Goal: Feedback & Contribution: Submit feedback/report problem

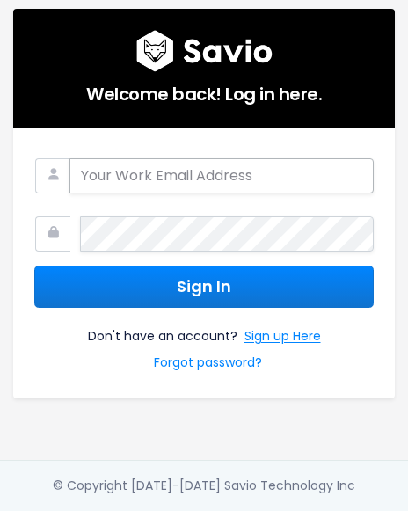
click at [236, 163] on input "email" at bounding box center [221, 175] width 304 height 35
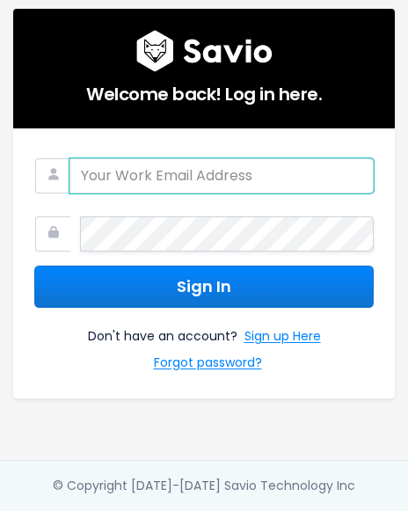
type input "[EMAIL_ADDRESS][DOMAIN_NAME]"
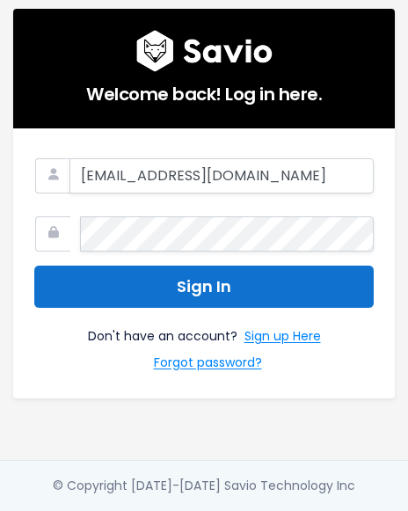
click at [241, 281] on button "Sign In" at bounding box center [203, 286] width 339 height 43
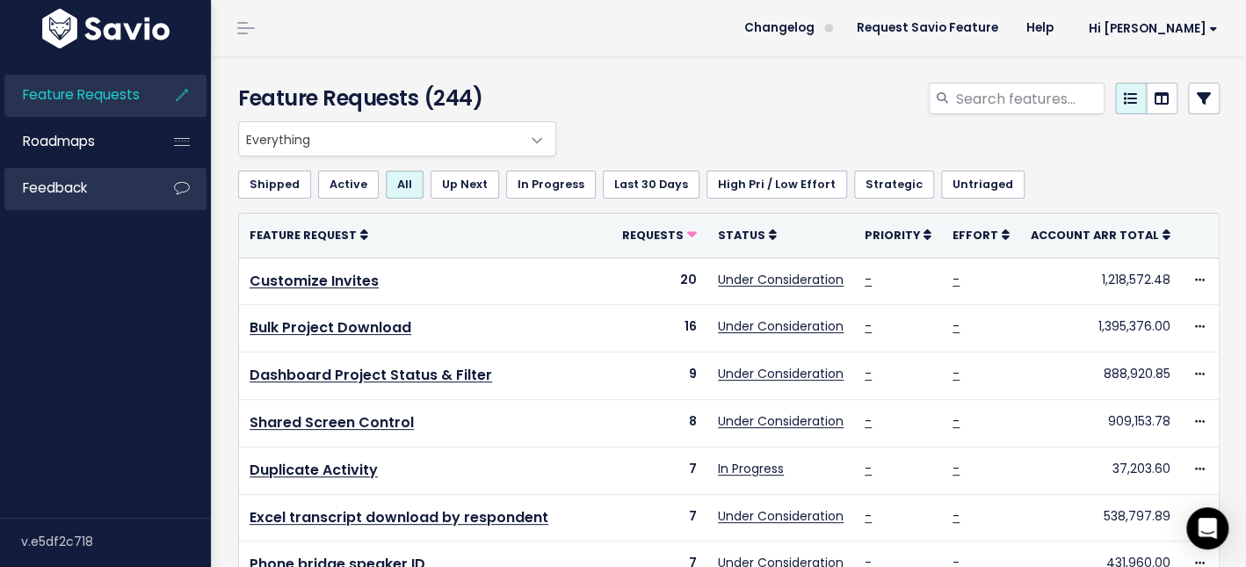
click at [137, 187] on link "Feedback" at bounding box center [75, 188] width 142 height 40
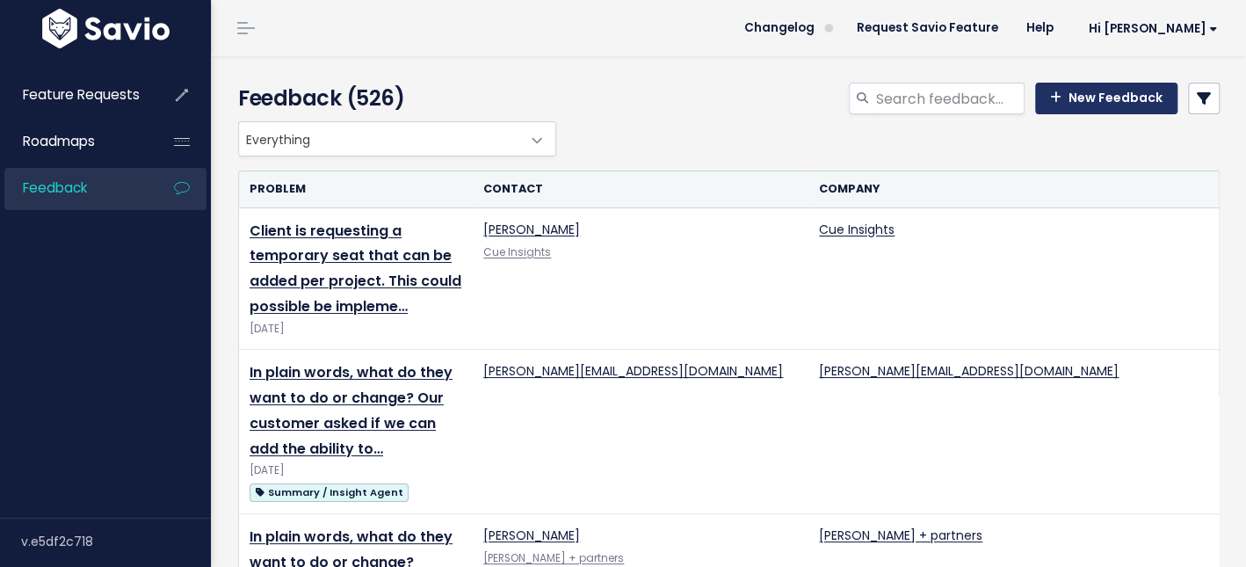
click at [1132, 97] on link "New Feedback" at bounding box center [1106, 99] width 142 height 32
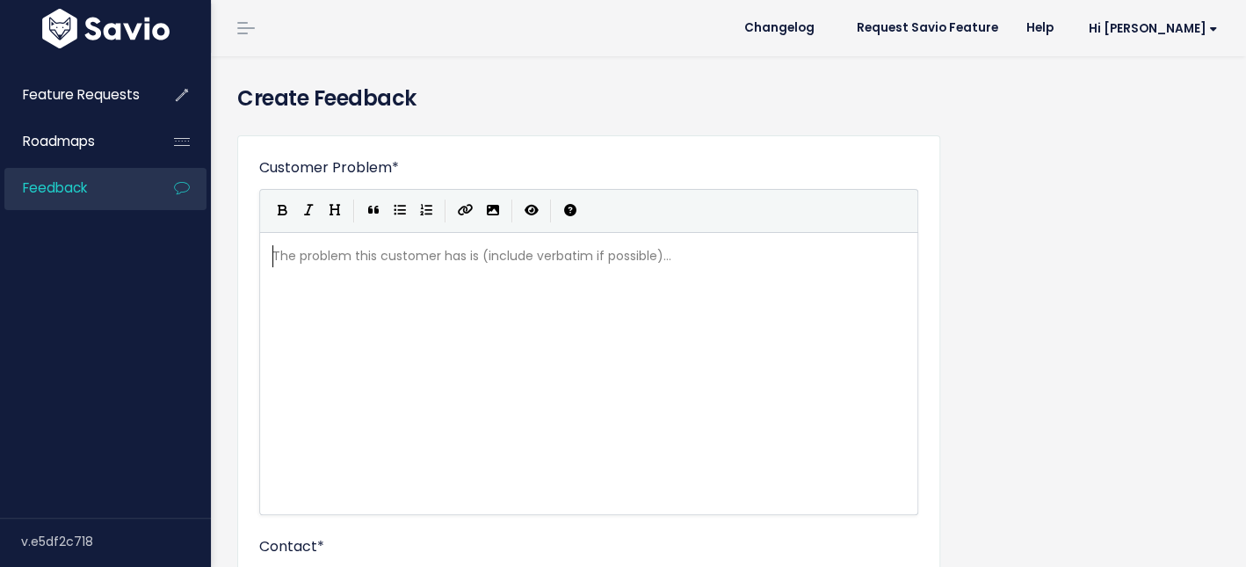
scroll to position [2, 0]
paste textarea "?"
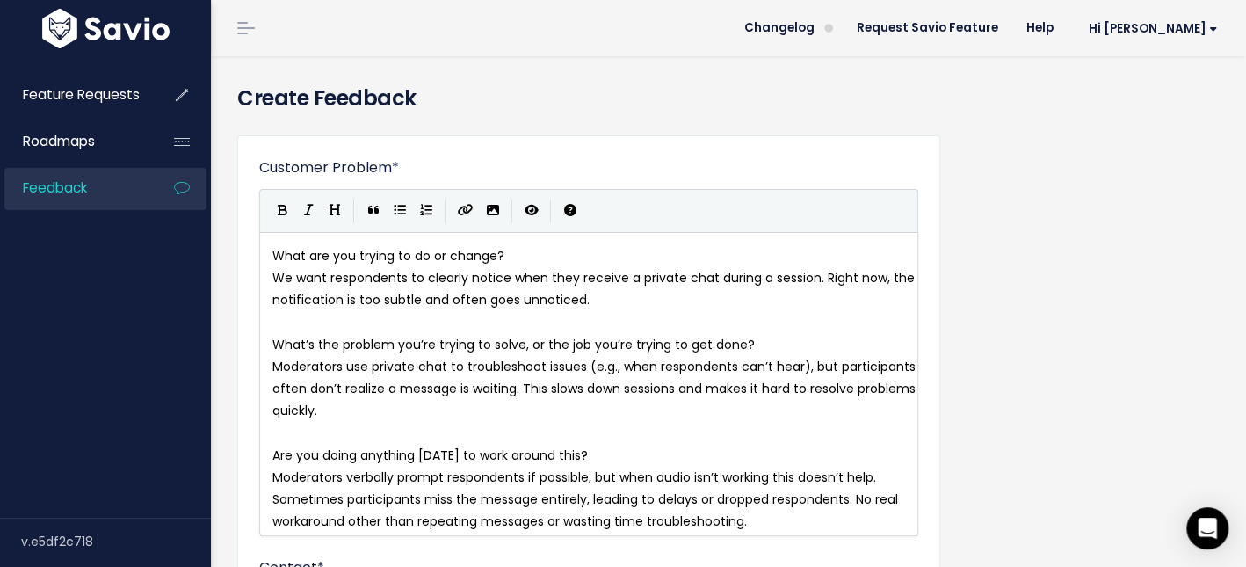
click at [519, 257] on pre "What are you trying to do or change?" at bounding box center [594, 256] width 650 height 22
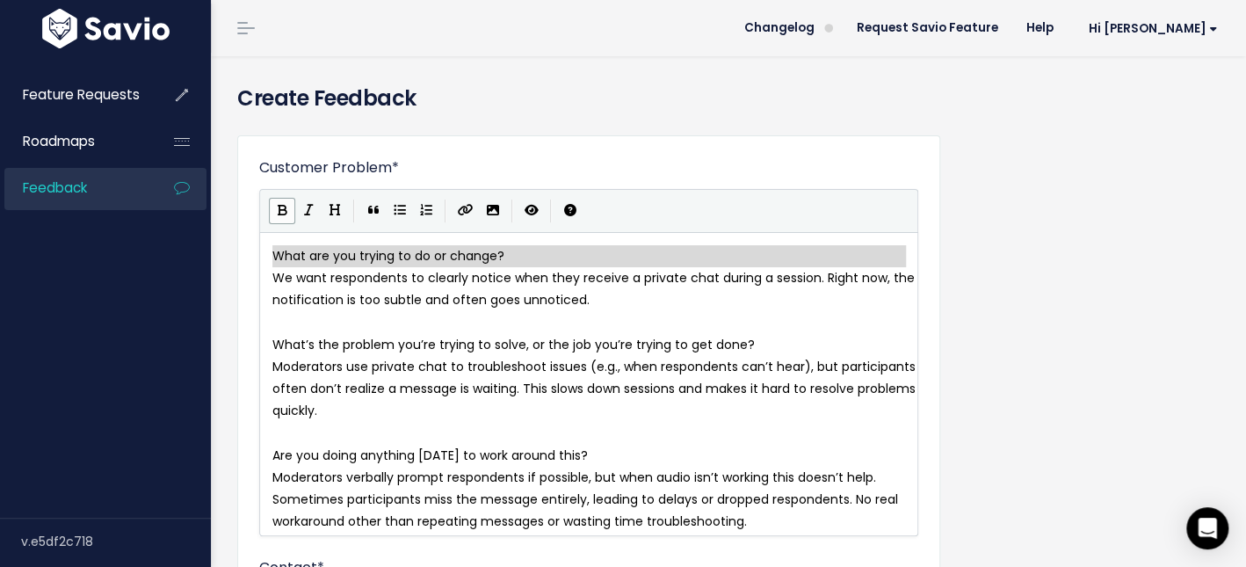
click at [283, 211] on icon "Bold" at bounding box center [283, 210] width 10 height 12
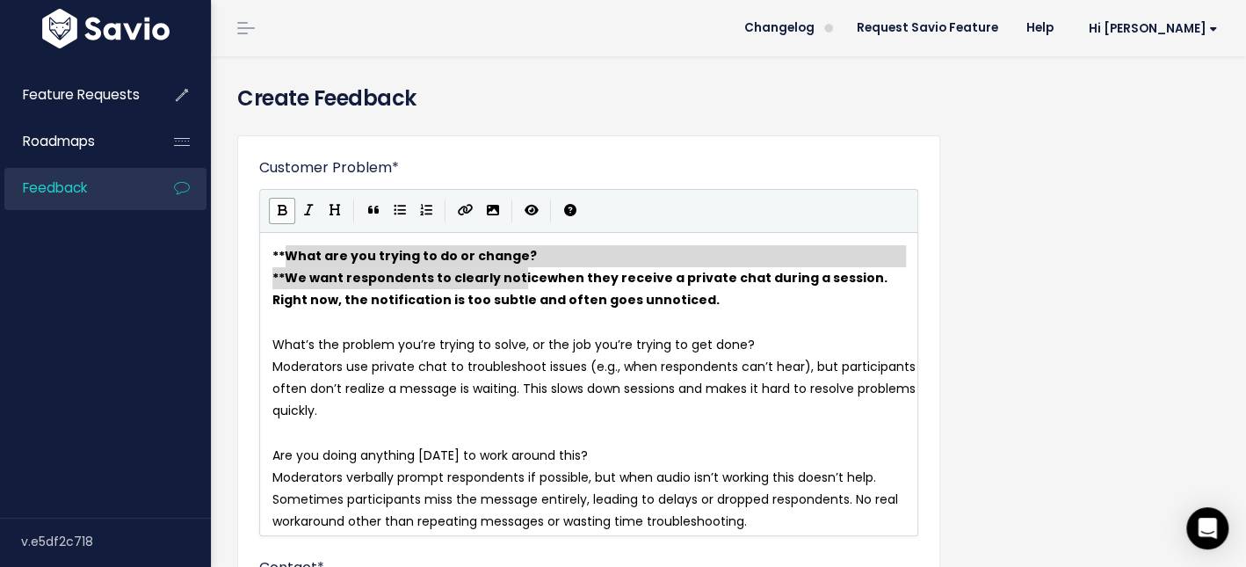
click at [281, 210] on icon "Bold" at bounding box center [283, 210] width 10 height 12
type textarea "What are you trying to do or change? **We want respondents to clearly noti"
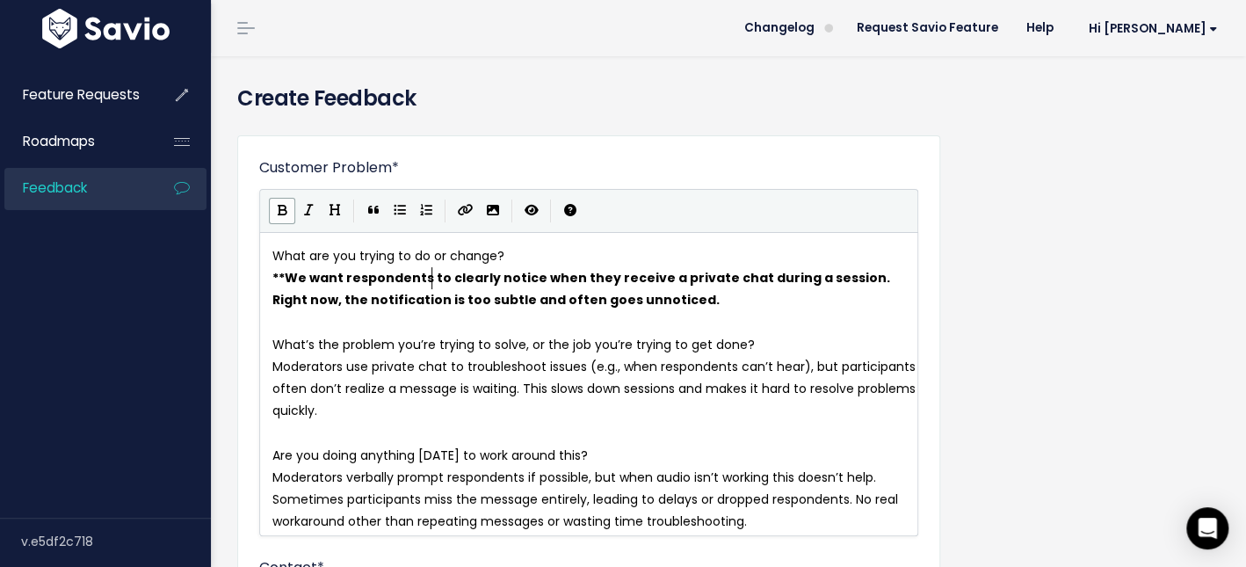
type textarea "**What are you trying to do or change? **We want respondents to clearly noti"
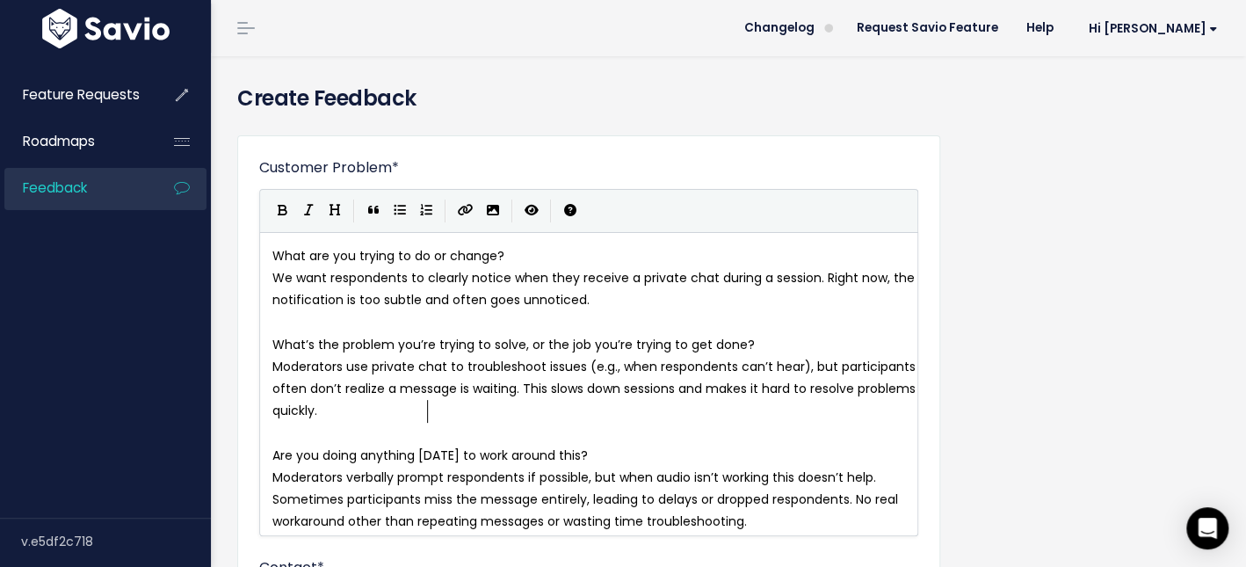
click at [664, 406] on pre "Moderators use private chat to troubleshoot issues (e.g., when respondents can’…" at bounding box center [594, 389] width 650 height 67
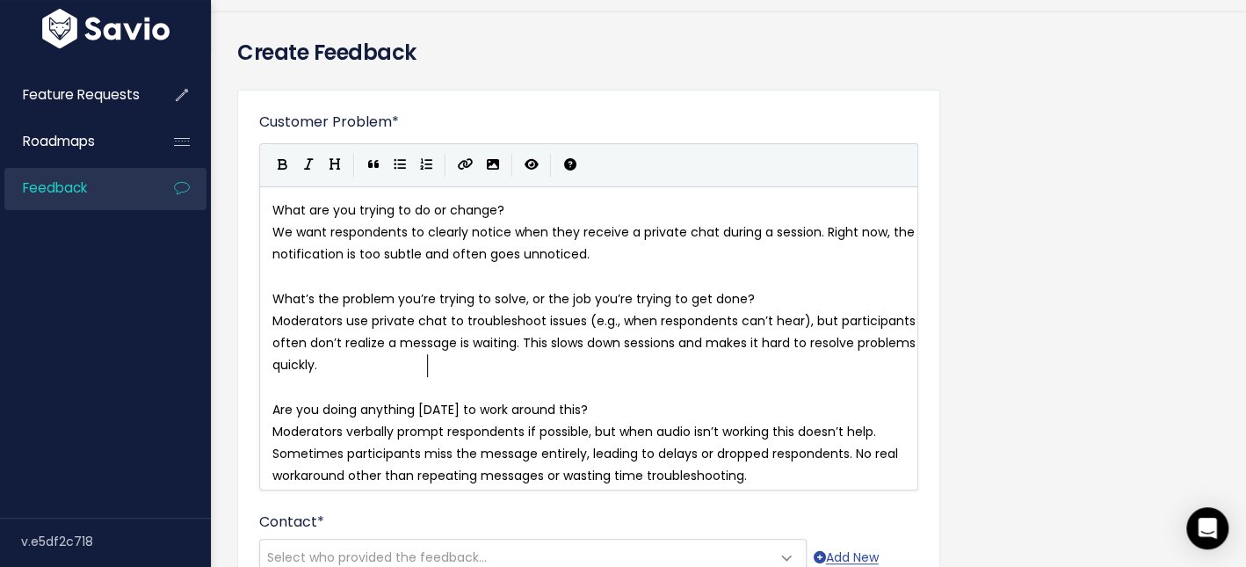
scroll to position [54, 0]
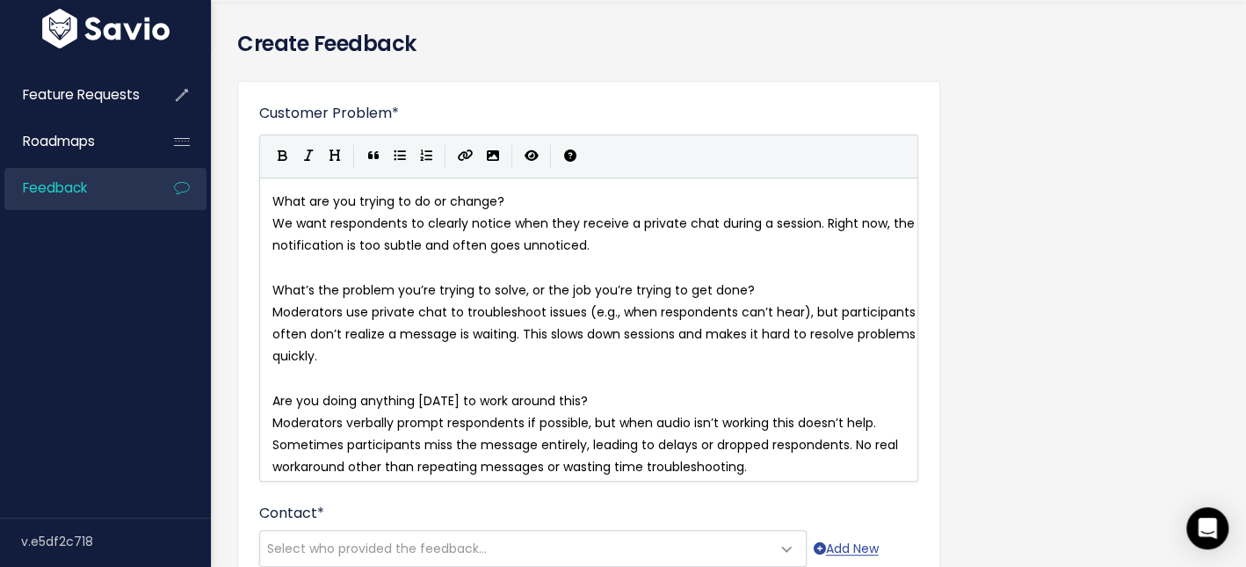
click at [569, 468] on span "Moderators verbally prompt respondents if possible, but when audio isn’t workin…" at bounding box center [586, 445] width 629 height 62
type textarea "wasting"
drag, startPoint x: 708, startPoint y: 464, endPoint x: 545, endPoint y: 461, distance: 163.5
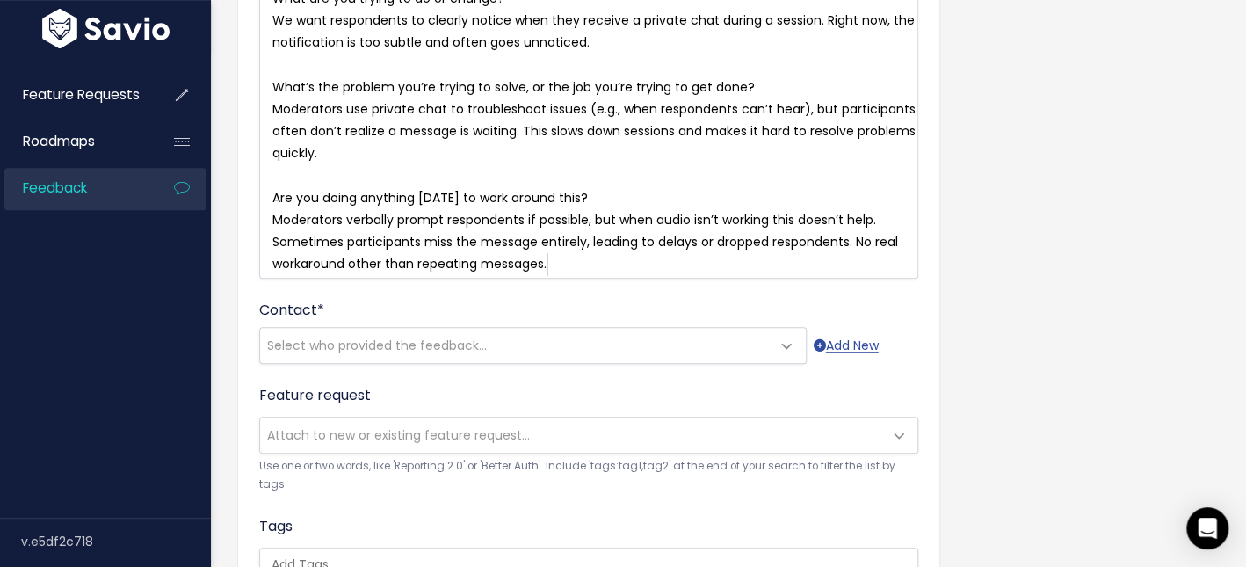
type textarea "."
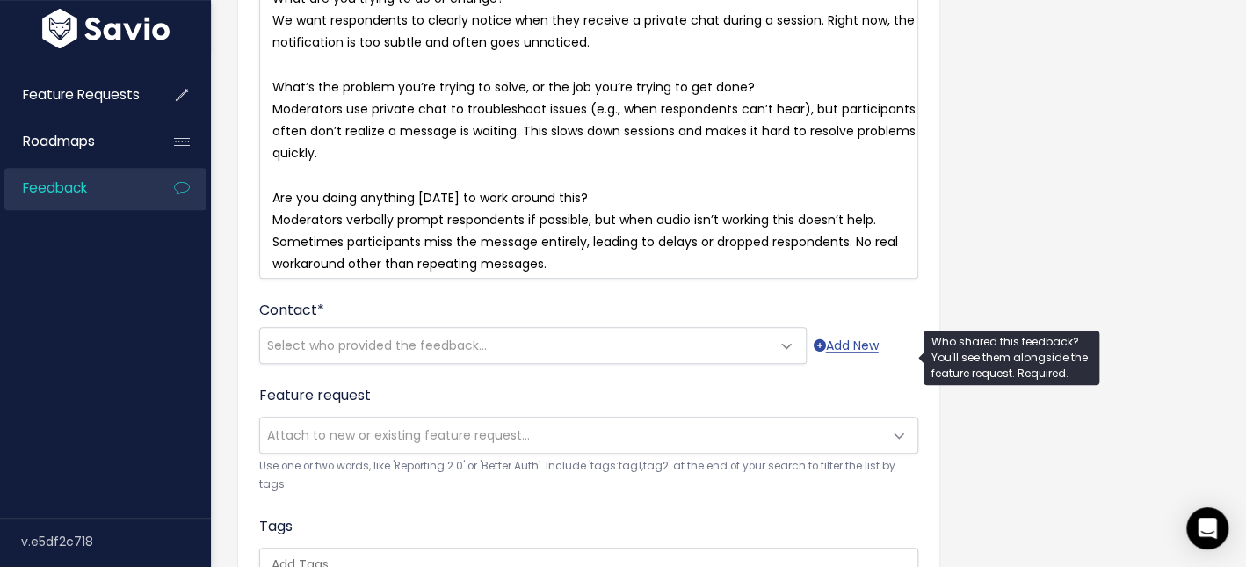
click at [434, 354] on span "Select who provided the feedback..." at bounding box center [377, 346] width 220 height 18
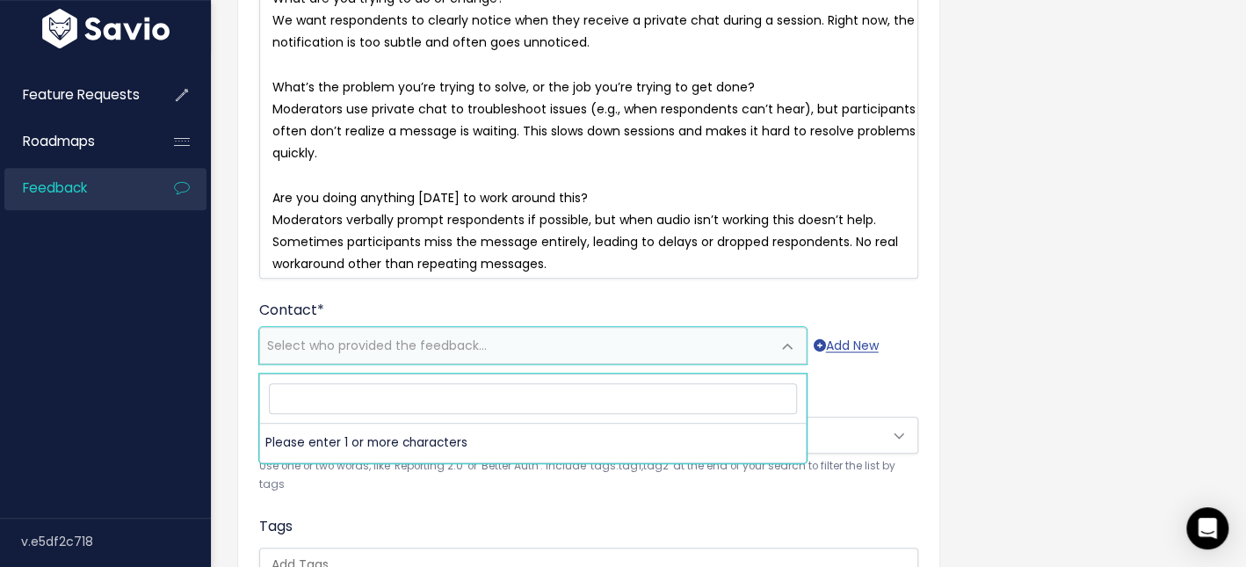
click at [456, 401] on input "search" at bounding box center [533, 398] width 528 height 31
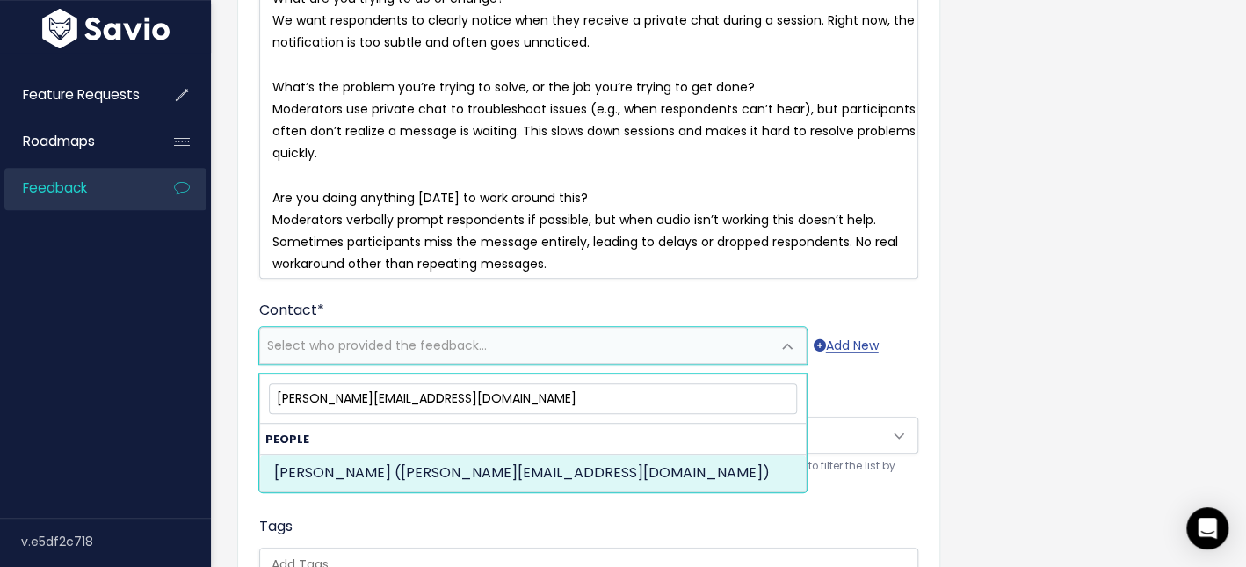
type input "john@candidcounsel.com"
select select "87749918"
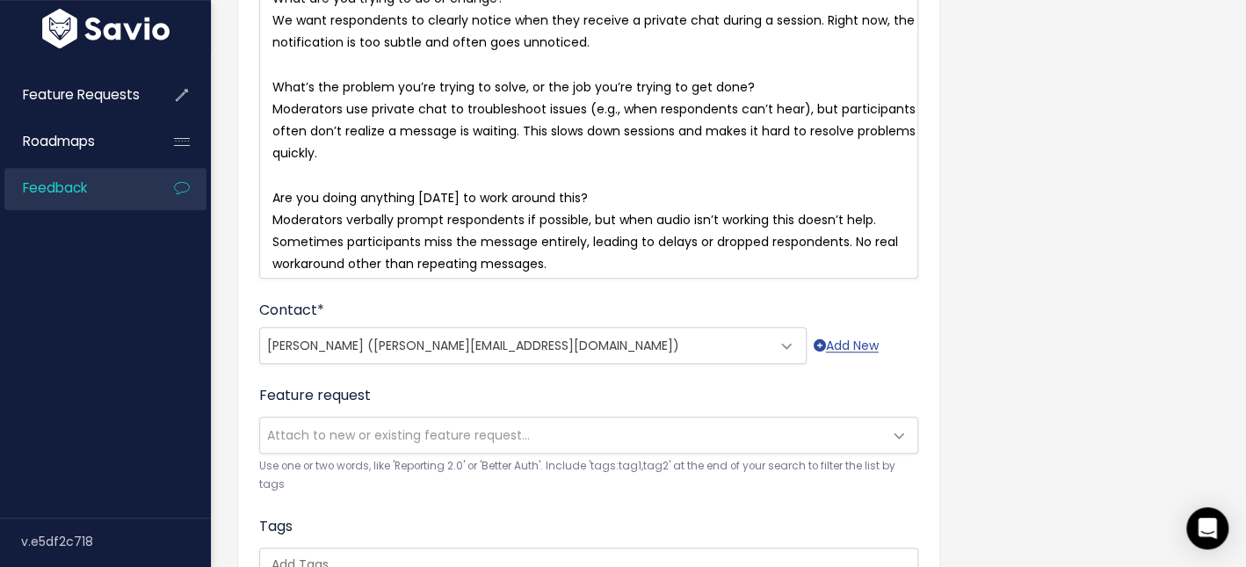
click at [603, 442] on span "Attach to new or existing feature request..." at bounding box center [571, 435] width 622 height 35
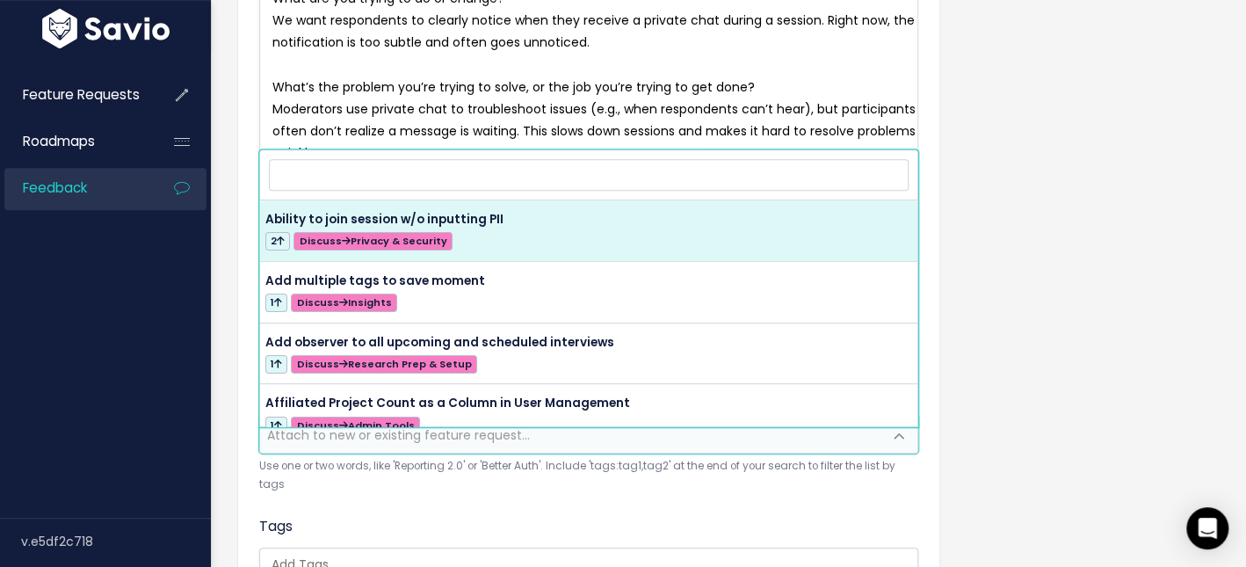
click at [610, 492] on form "Customer Problem * What are you trying to do or change? We want respondents to …" at bounding box center [588, 391] width 659 height 982
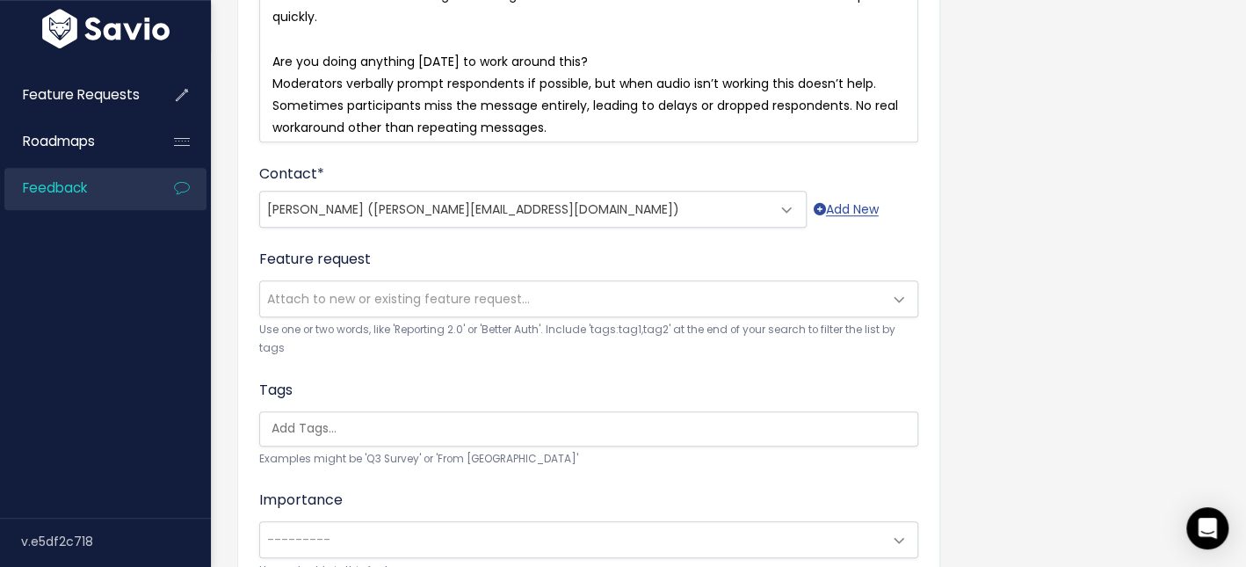
scroll to position [0, 4]
click at [563, 431] on ul at bounding box center [588, 428] width 657 height 33
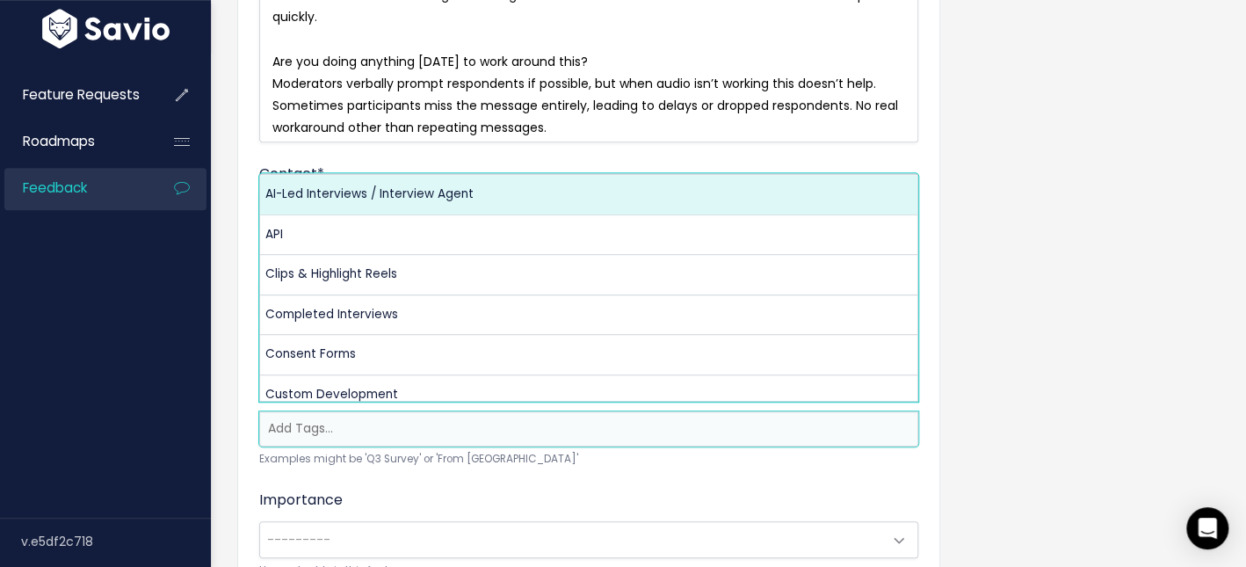
click at [579, 502] on div "Importance --------- Deal Blocker/won't buy without High Import/influence/upsel…" at bounding box center [588, 535] width 659 height 91
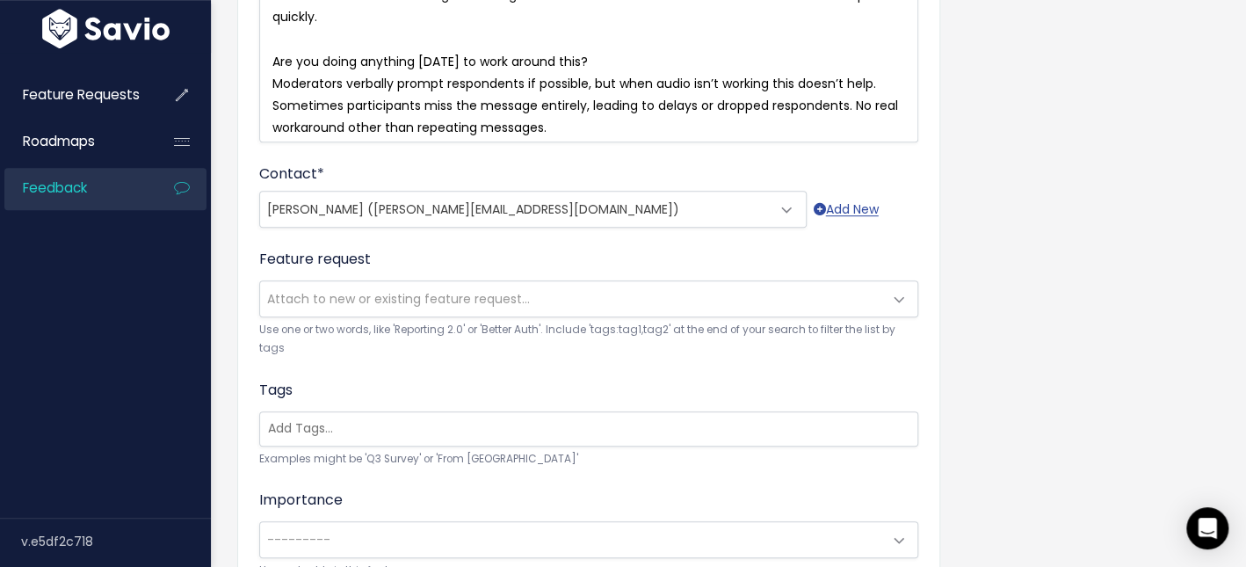
scroll to position [620, 0]
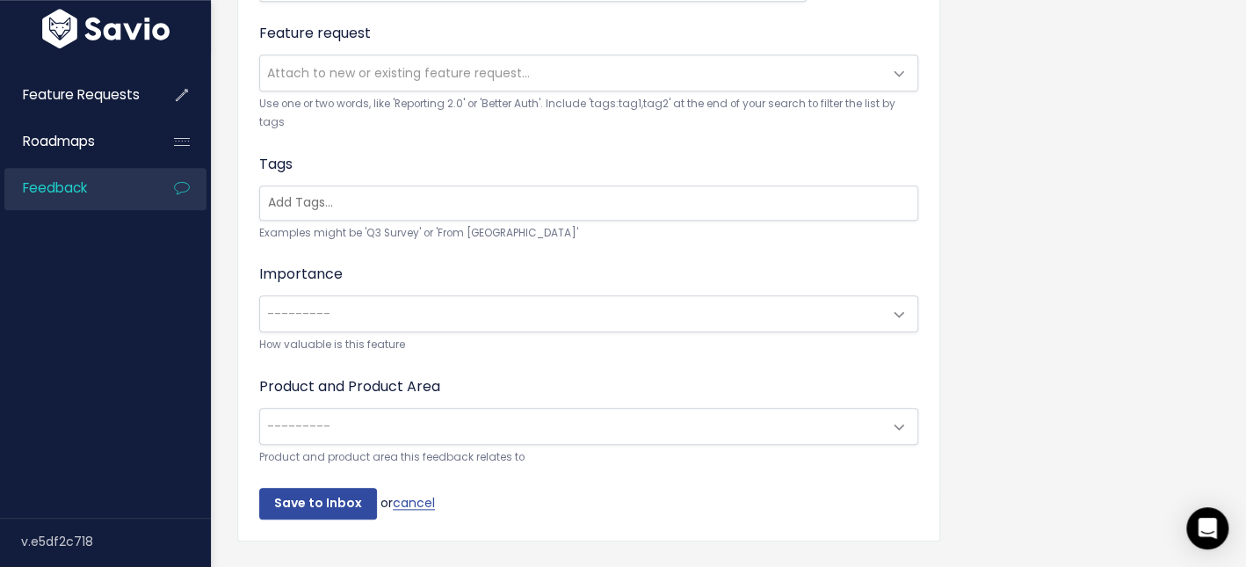
click at [559, 304] on span "---------" at bounding box center [571, 313] width 622 height 35
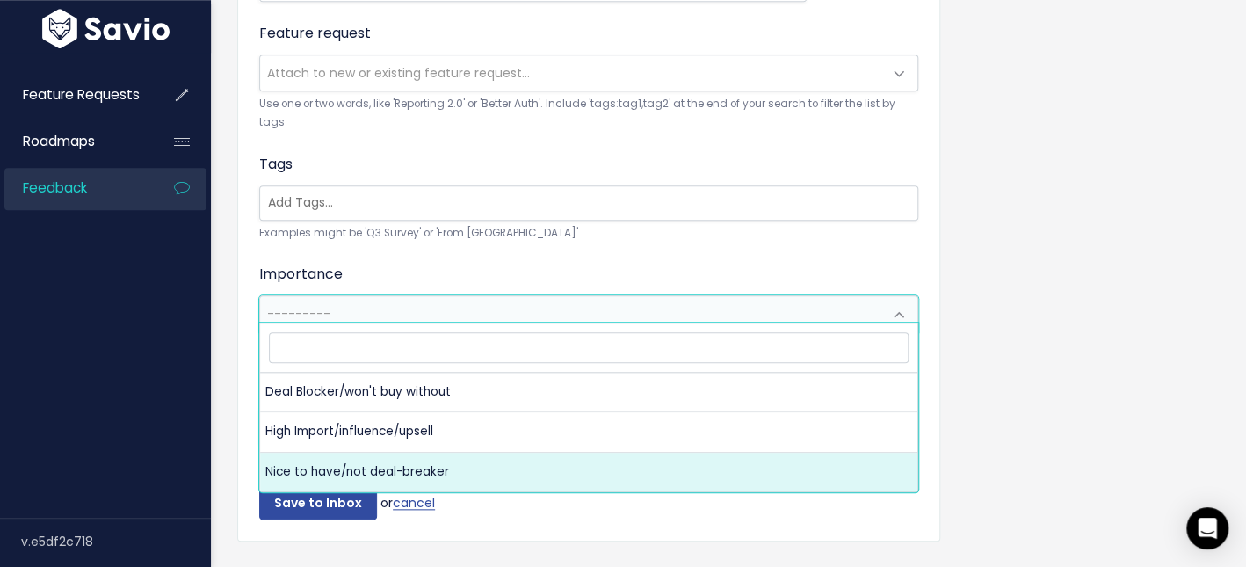
select select "NICE_TO_HAVE"
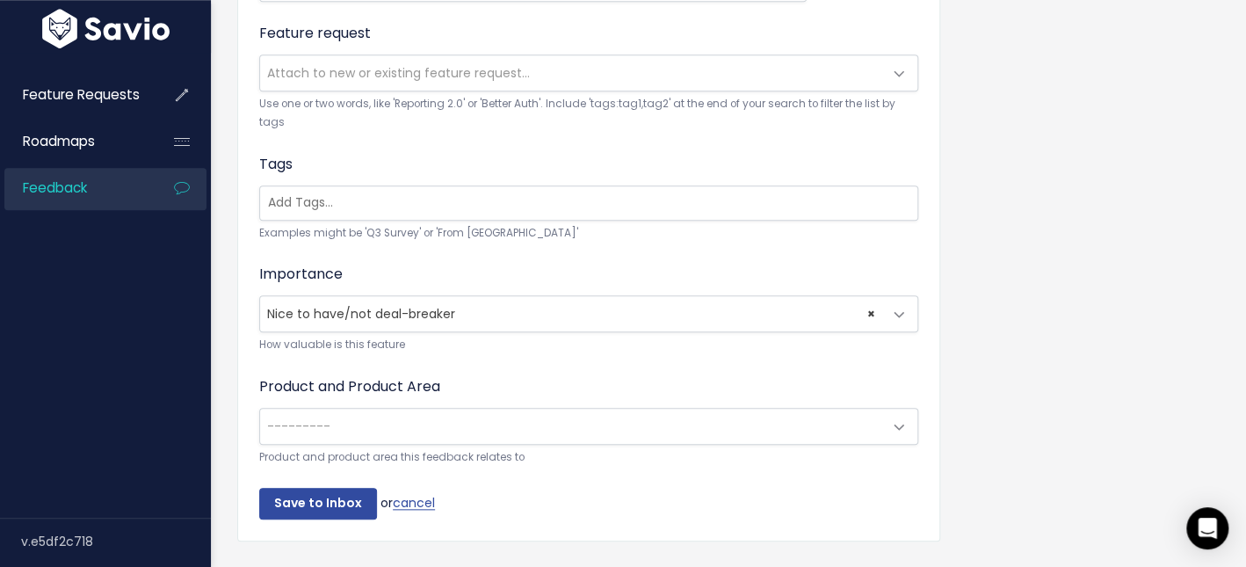
click at [470, 429] on span "---------" at bounding box center [571, 426] width 622 height 35
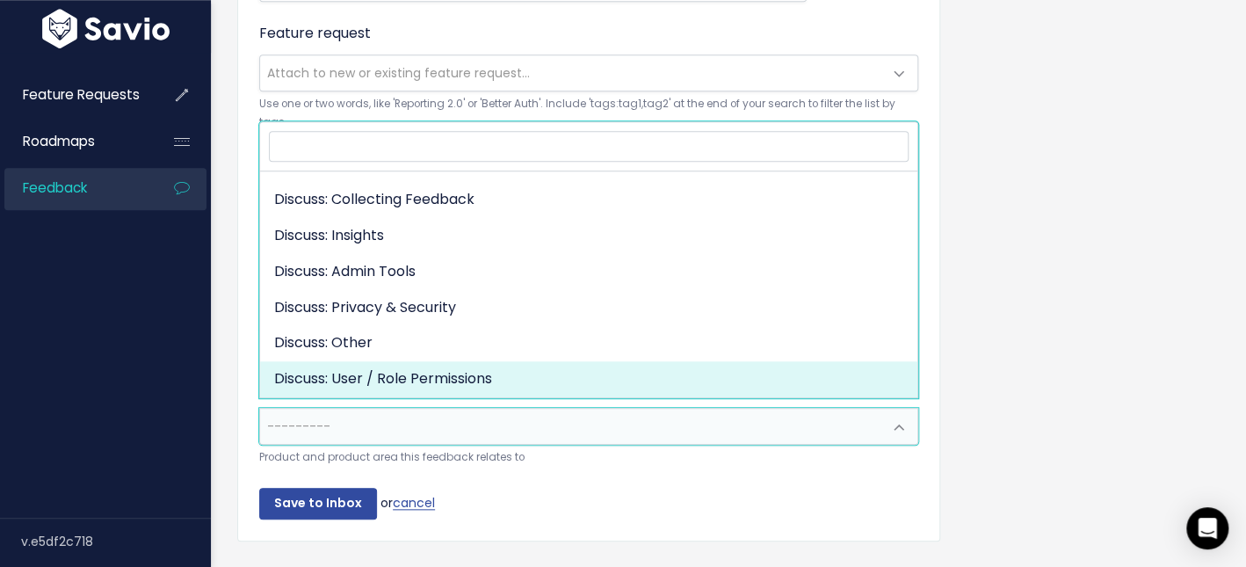
scroll to position [200, 0]
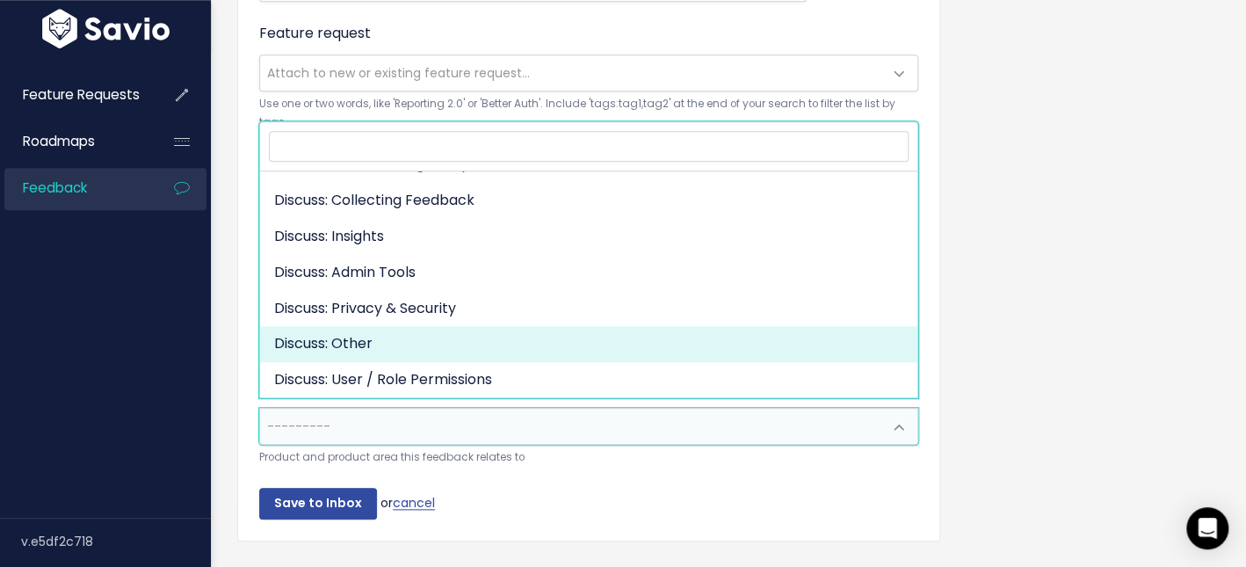
select select "DISCUSS_PLATFORM:OTHER"
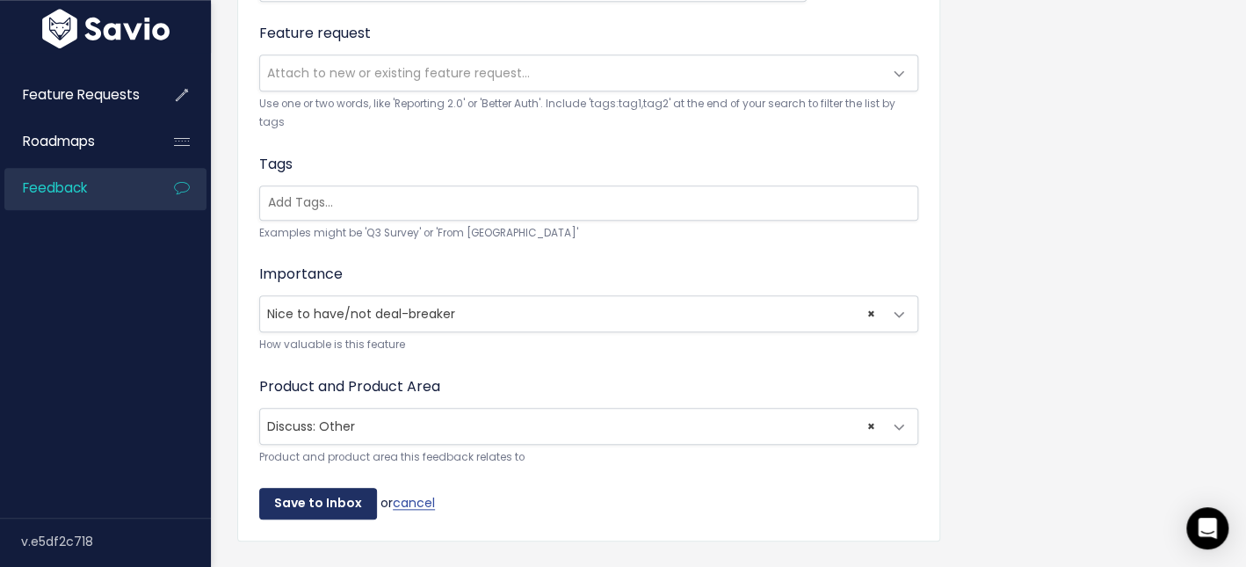
click at [347, 498] on input "Save to Inbox" at bounding box center [318, 504] width 118 height 32
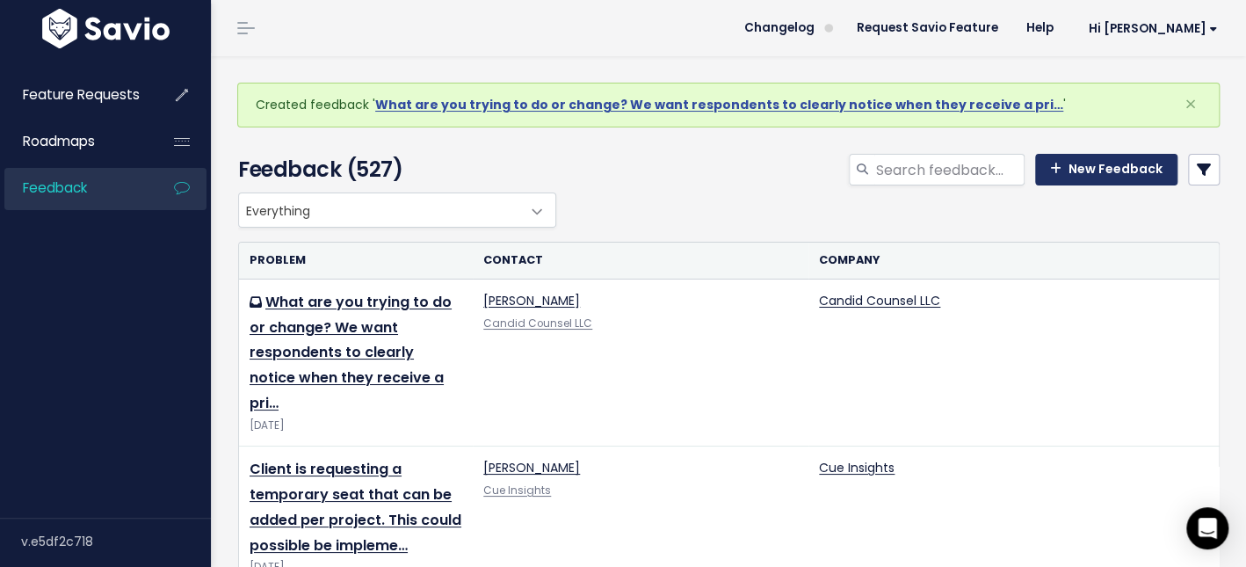
click at [1077, 173] on link "New Feedback" at bounding box center [1106, 170] width 142 height 32
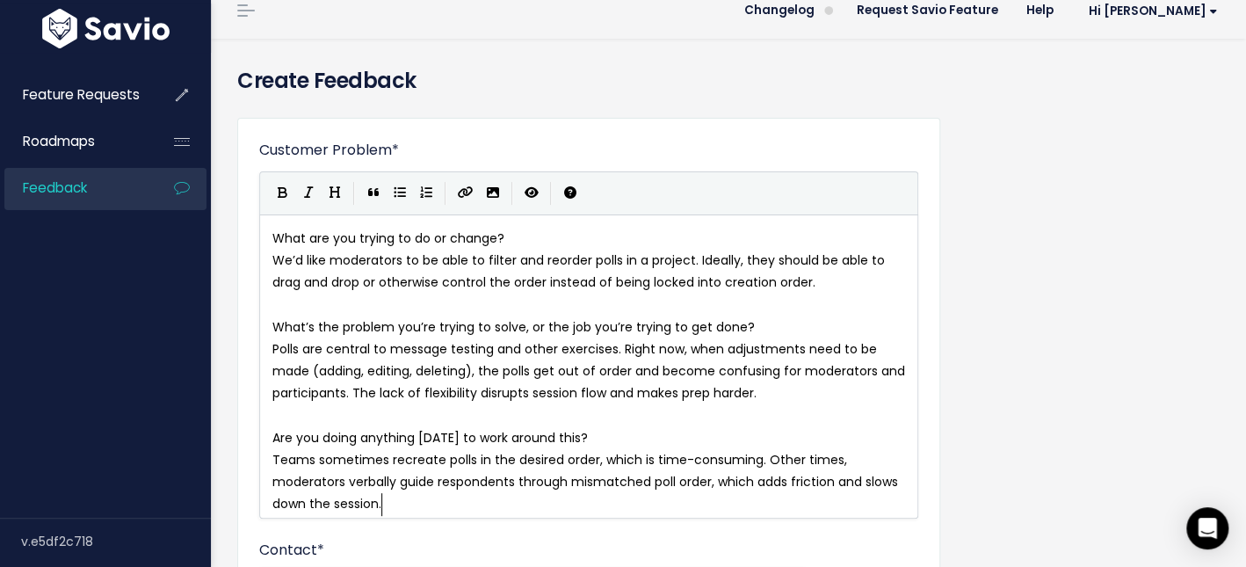
scroll to position [26, 0]
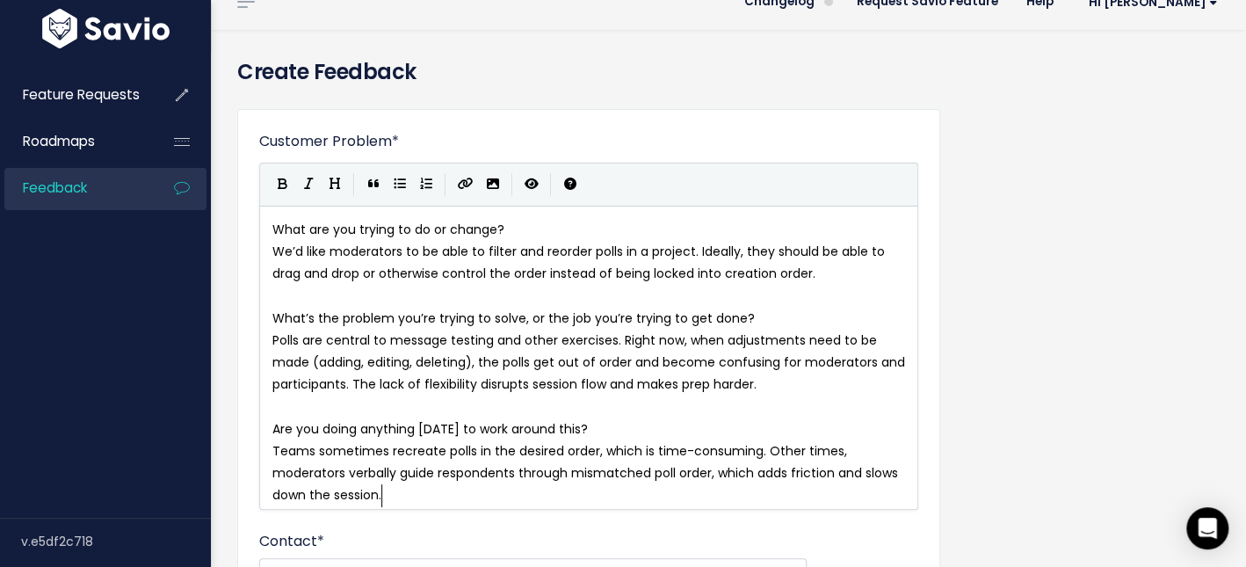
click at [775, 383] on pre "Polls are central to message testing and other exercises. Right now, when adjus…" at bounding box center [594, 363] width 650 height 67
type textarea "and participants"
drag, startPoint x: 874, startPoint y: 360, endPoint x: 347, endPoint y: 379, distance: 526.8
click at [726, 375] on pre "Polls are central to message testing and other exercises. Right now, when adjus…" at bounding box center [594, 363] width 650 height 67
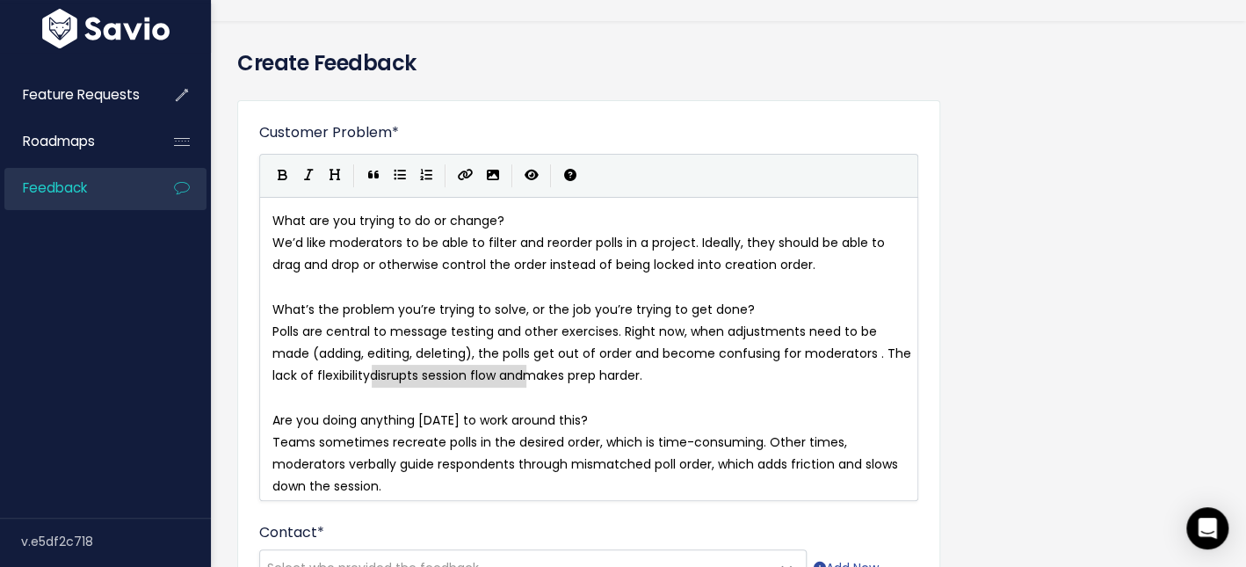
type textarea "disrupts session flow and"
drag, startPoint x: 374, startPoint y: 374, endPoint x: 528, endPoint y: 369, distance: 153.9
click at [541, 377] on pre "Polls are central to message testing and other exercises. Right now, when adjus…" at bounding box center [594, 354] width 650 height 67
click at [486, 375] on span "Polls are central to message testing and other exercises. Right now, when adjus…" at bounding box center [593, 354] width 643 height 62
type textarea "longer"
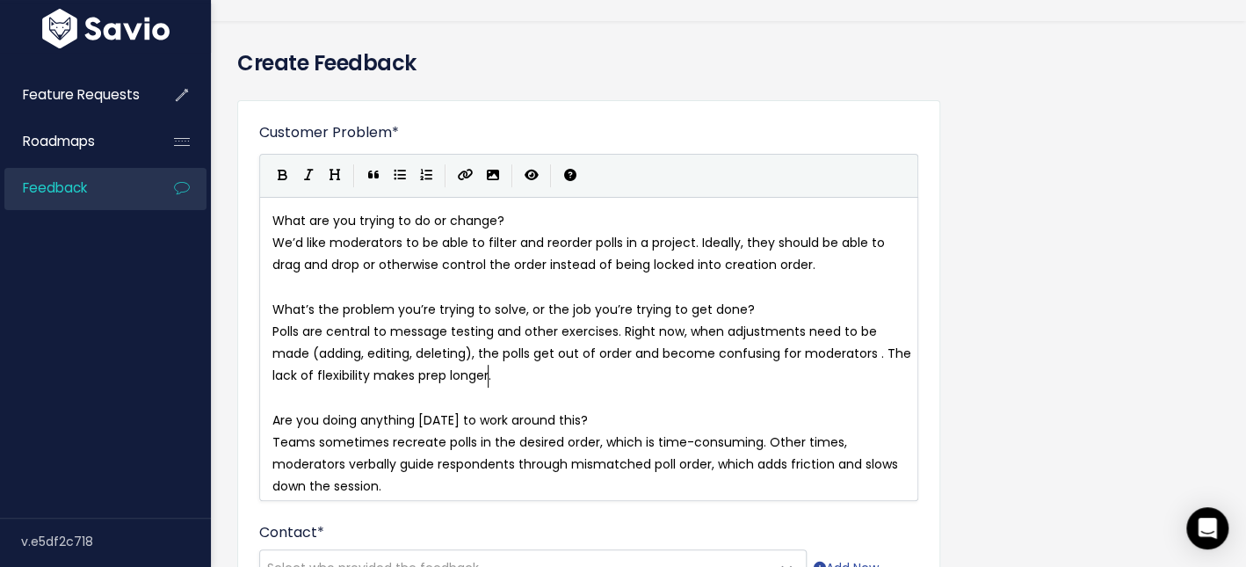
scroll to position [6, 37]
click at [496, 405] on pre "​" at bounding box center [594, 399] width 650 height 22
click at [348, 434] on span "Teams sometimes recreate polls in the desired order, which is time-consuming. O…" at bounding box center [586, 464] width 629 height 62
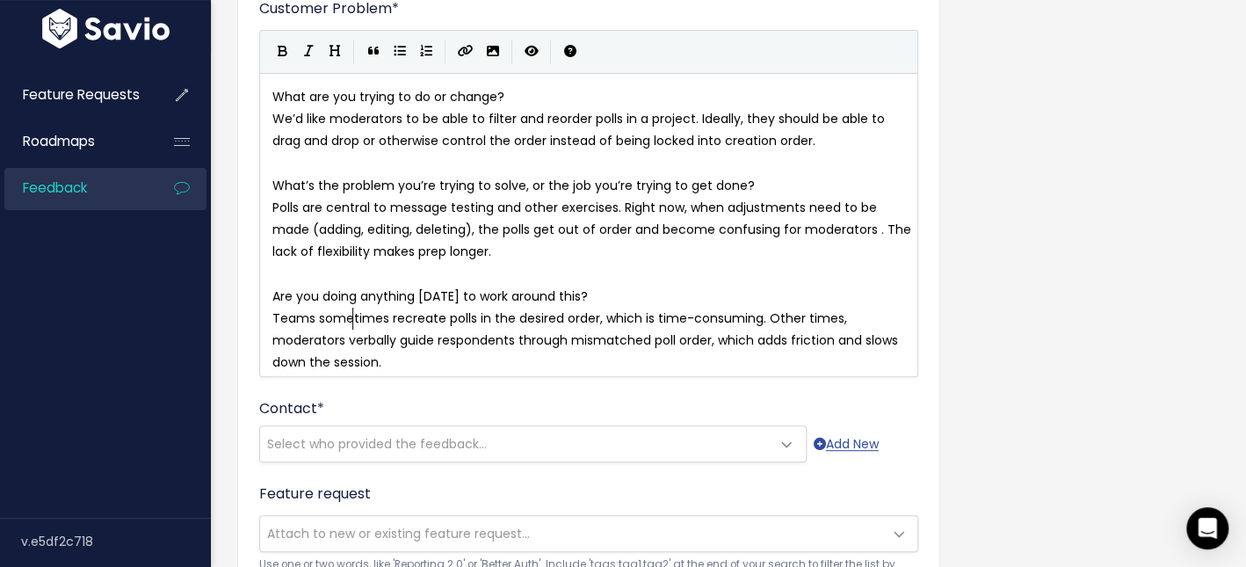
scroll to position [210, 0]
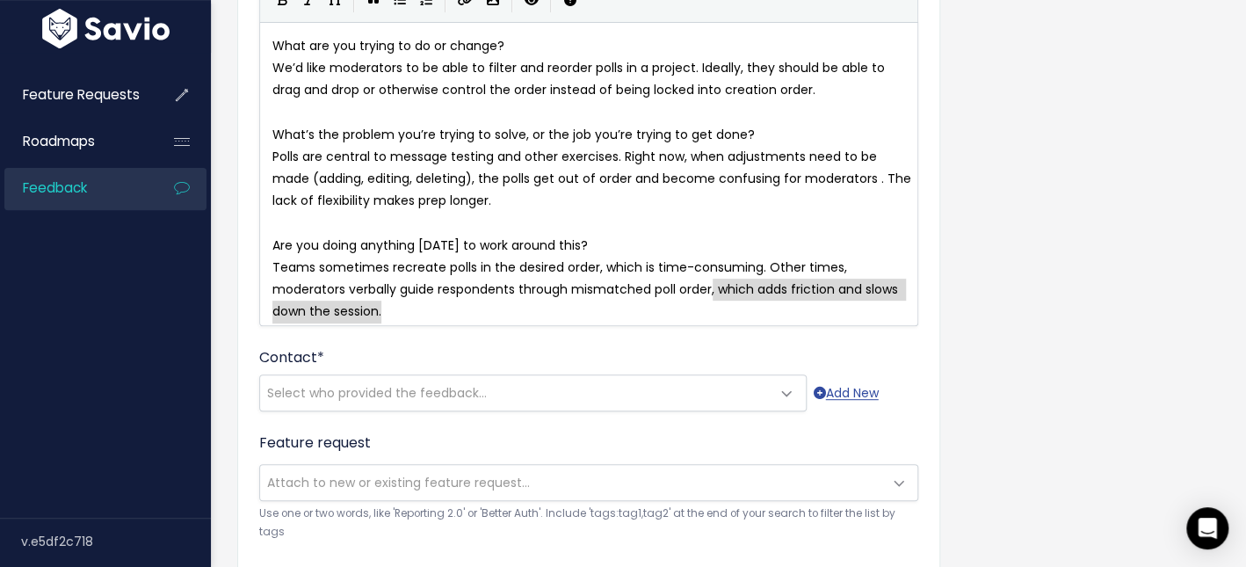
drag, startPoint x: 561, startPoint y: 321, endPoint x: 710, endPoint y: 294, distance: 151.9
click at [712, 293] on div "x What are you trying to do or change? We’d like moderators to be able to filte…" at bounding box center [611, 196] width 684 height 329
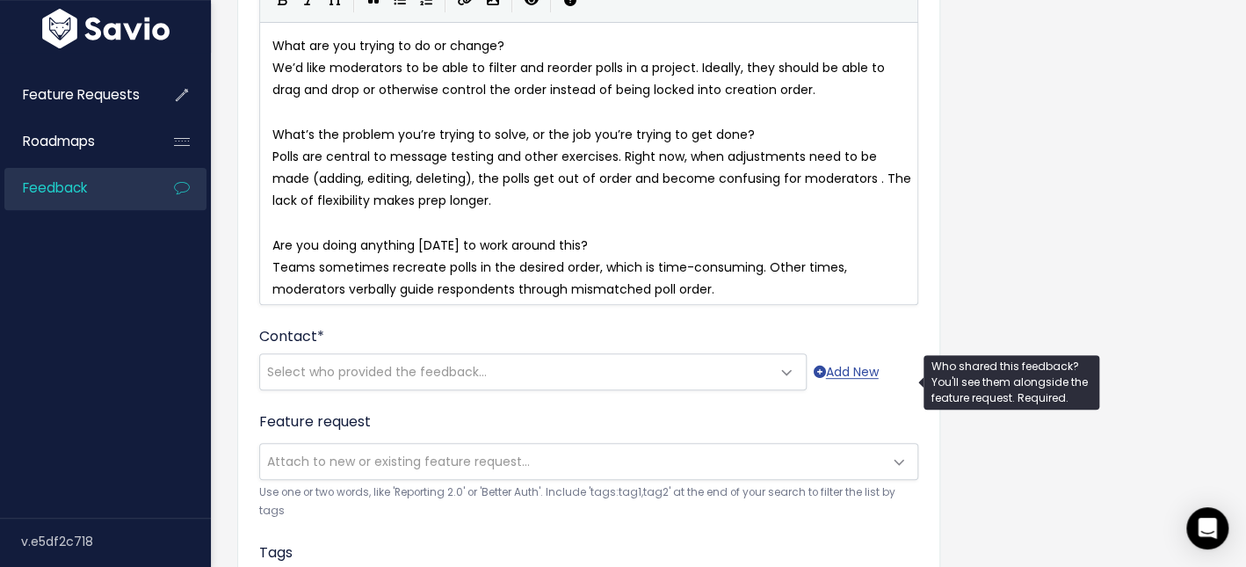
type textarea "."
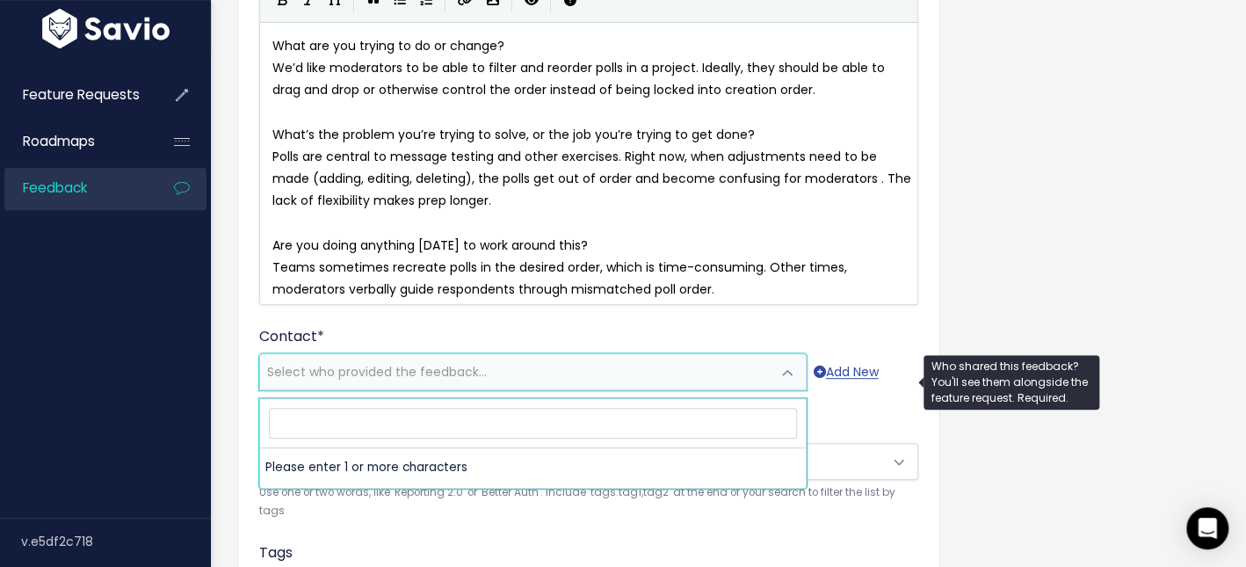
click at [396, 374] on span "Select who provided the feedback..." at bounding box center [377, 372] width 220 height 18
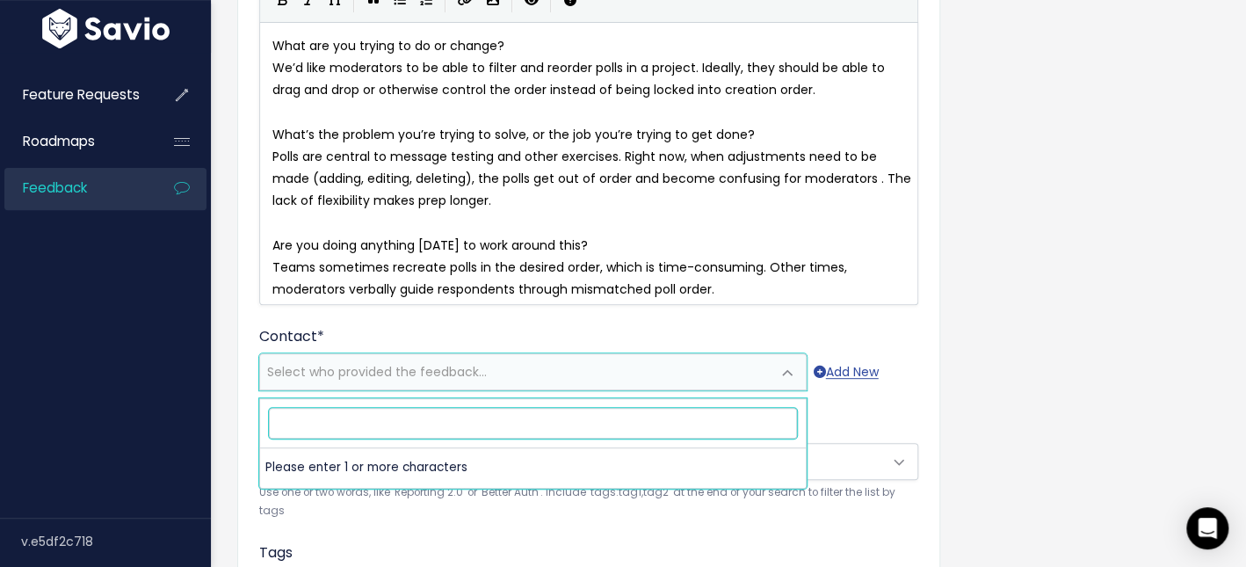
paste input "john@candidcounsel.com"
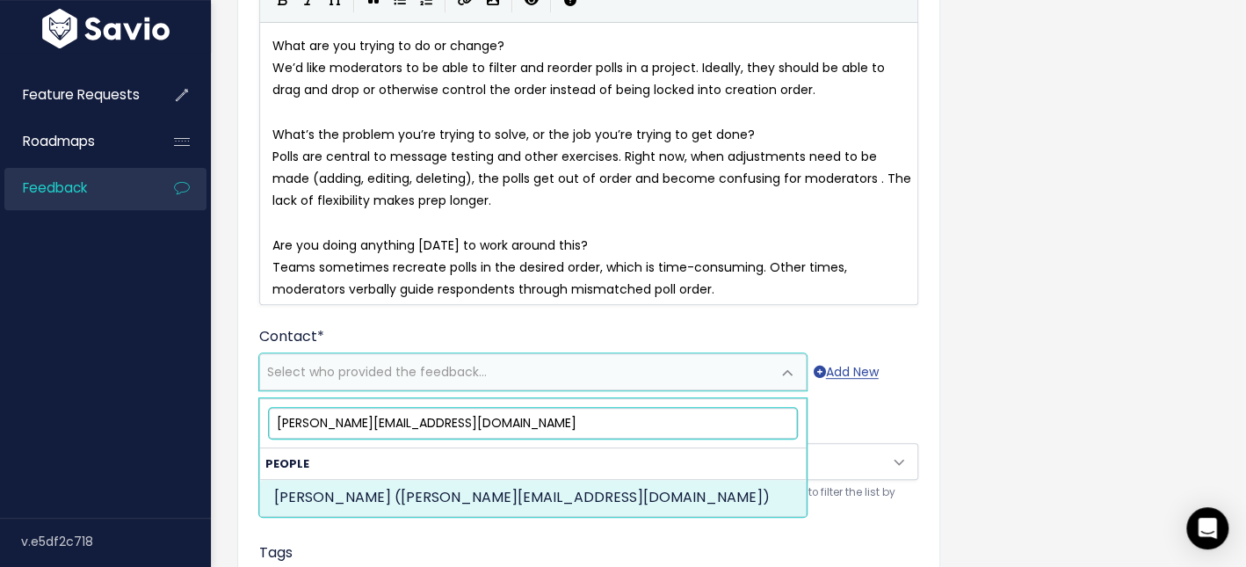
type input "john@candidcounsel.com"
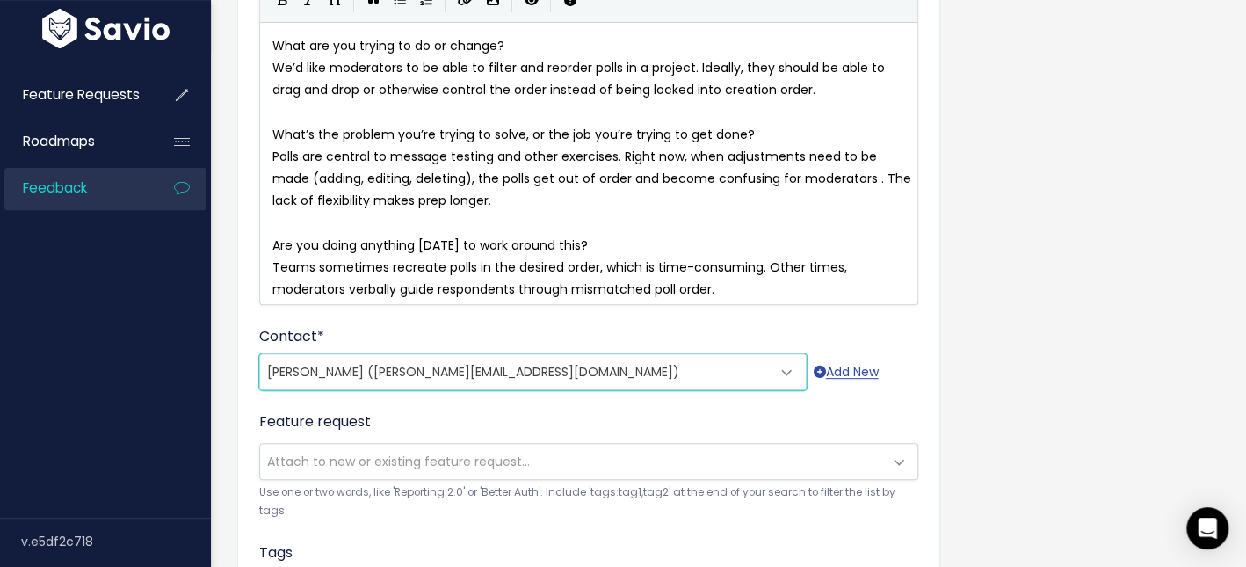
select select "87749918"
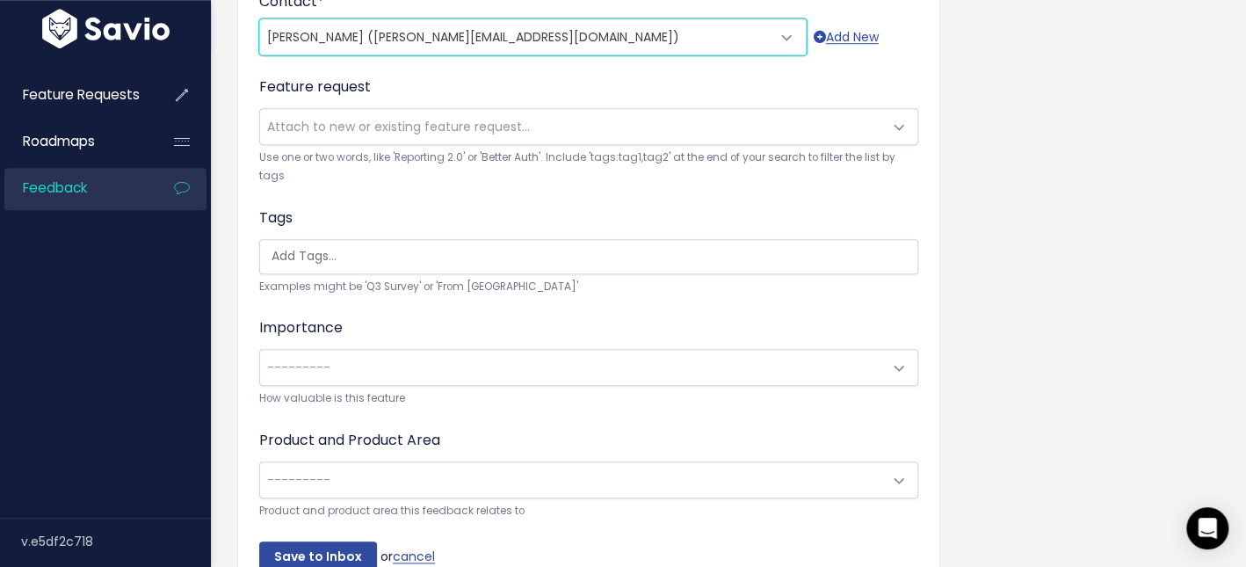
scroll to position [606, 0]
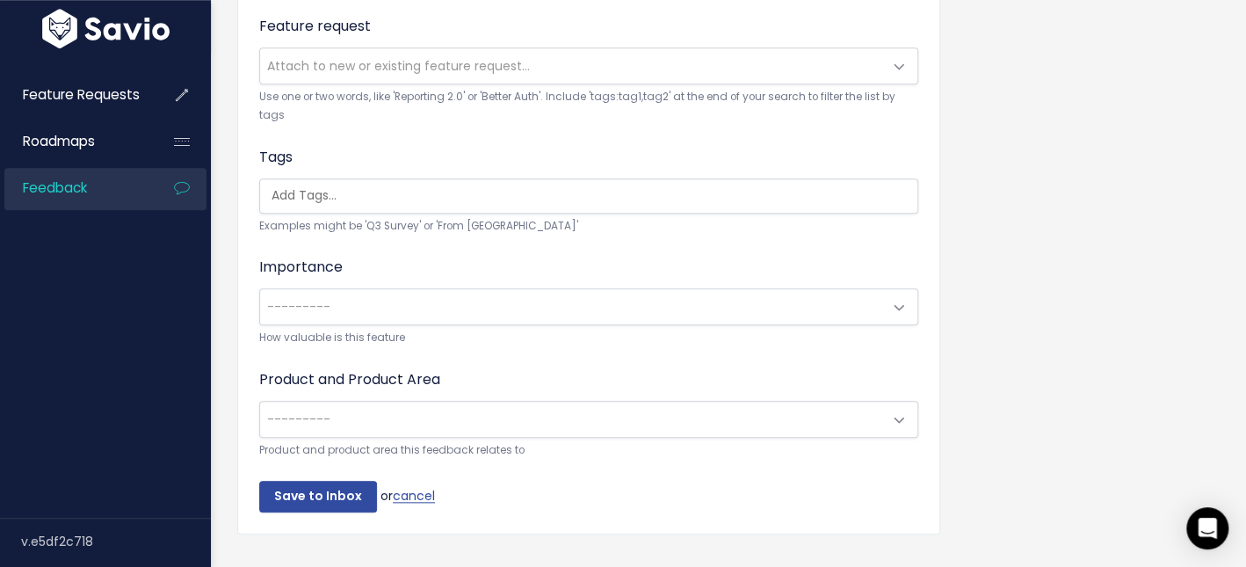
click at [469, 292] on span "---------" at bounding box center [571, 306] width 622 height 35
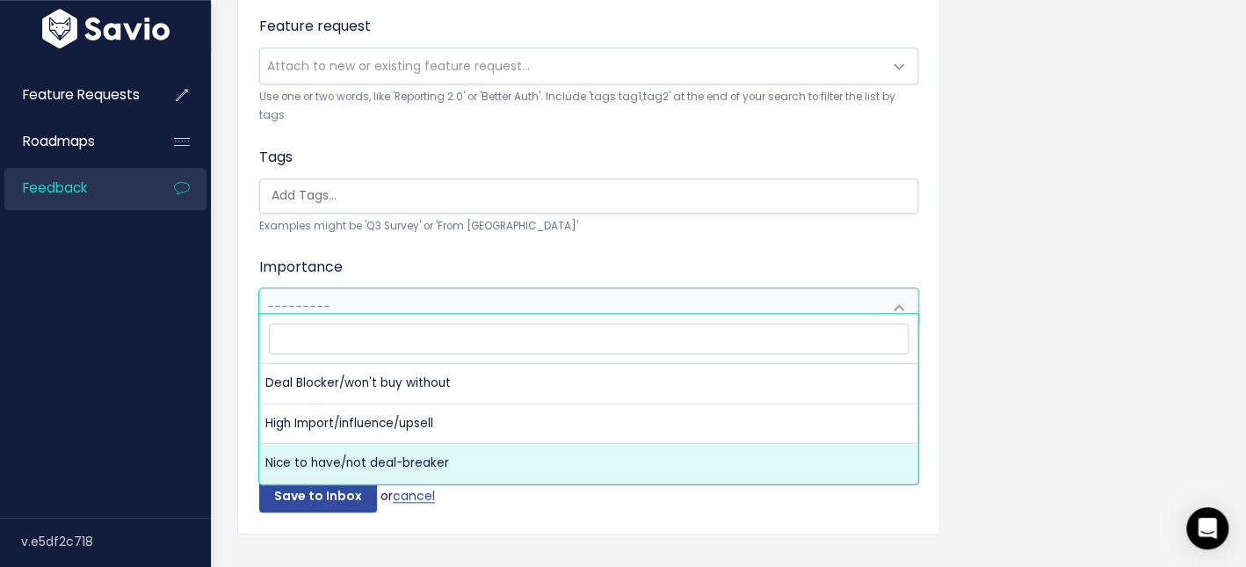
select select "NICE_TO_HAVE"
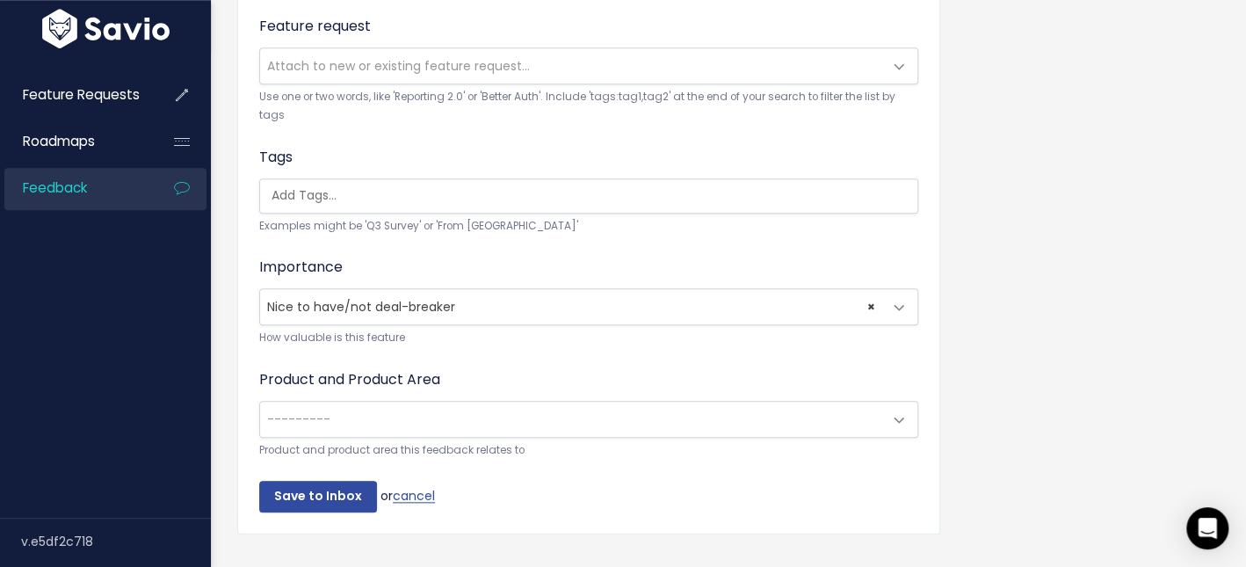
click at [405, 422] on span "---------" at bounding box center [571, 419] width 622 height 35
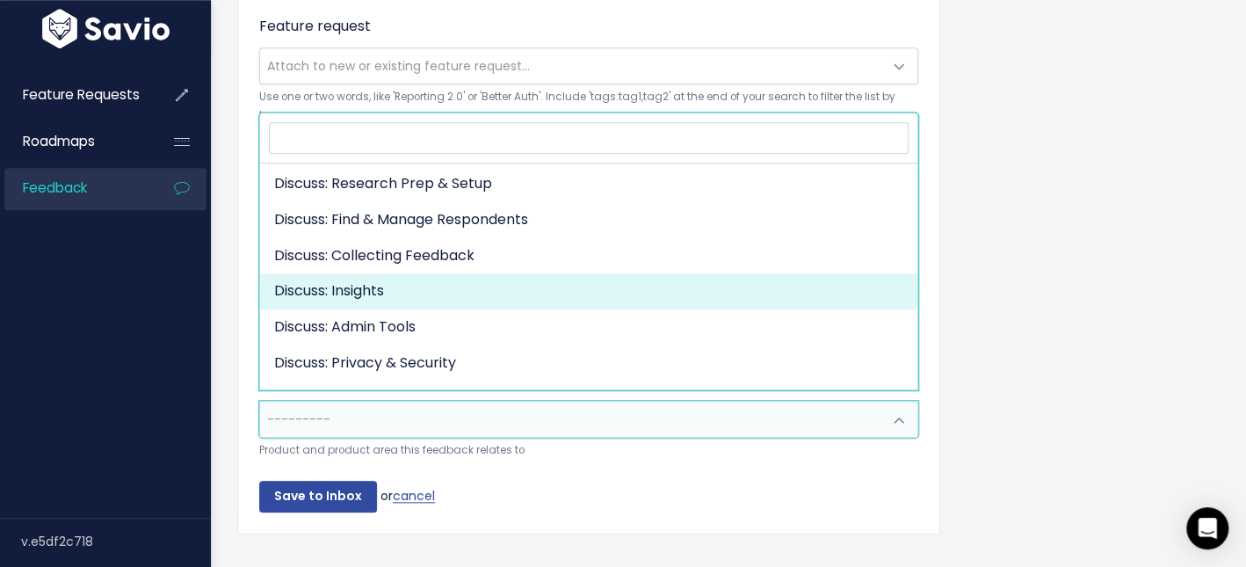
scroll to position [193, 0]
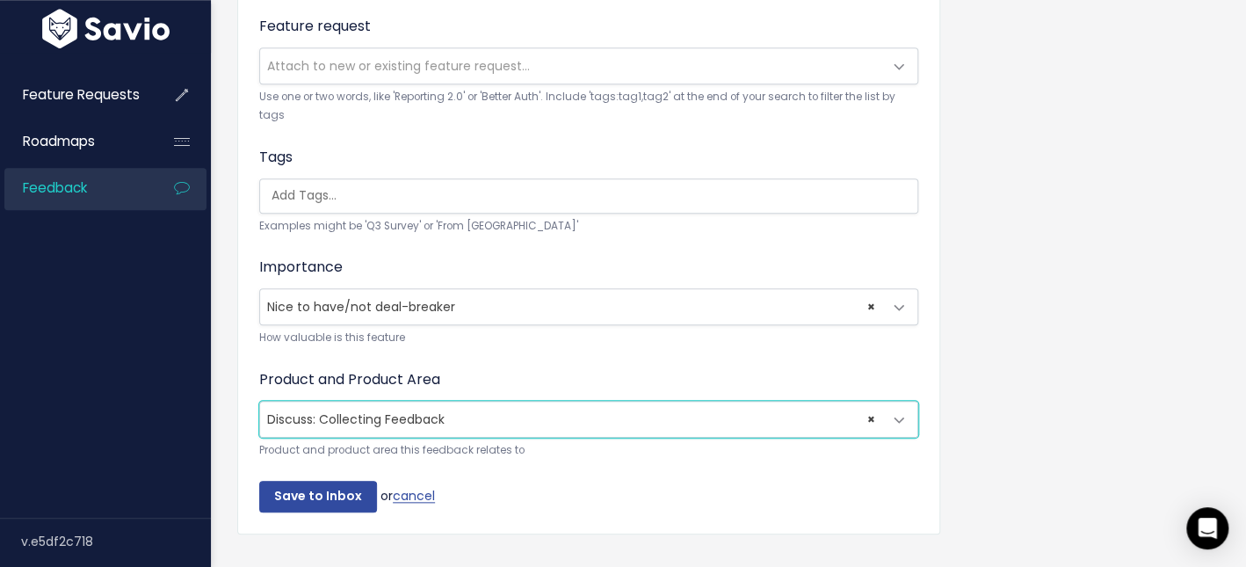
select select "DISCUSS_PLATFORM:SELF_PACED"
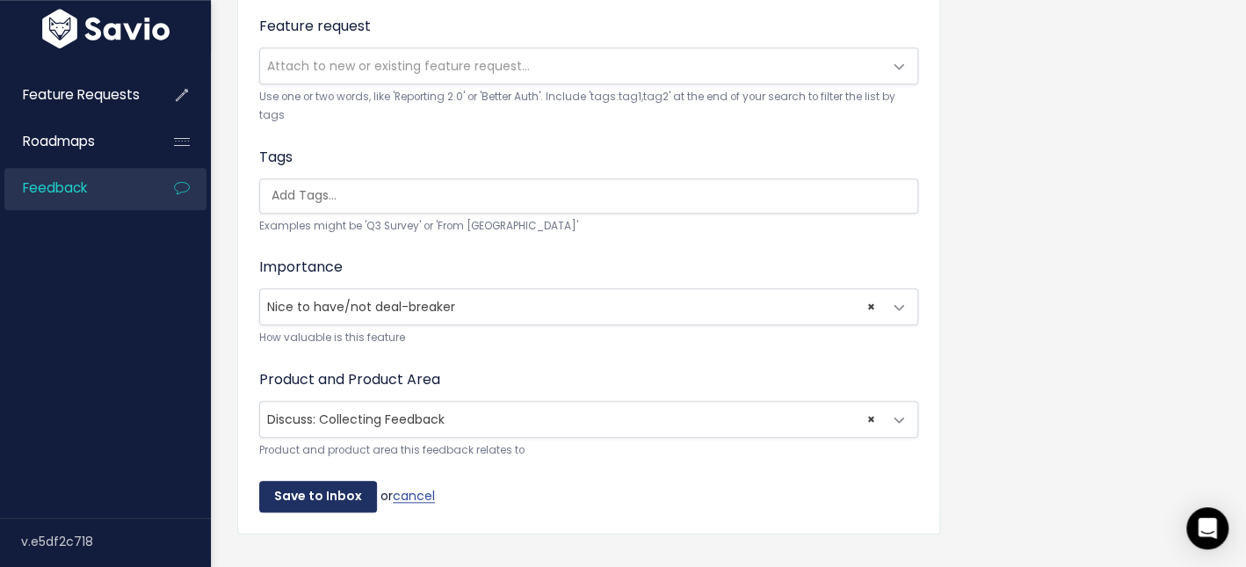
click at [343, 490] on input "Save to Inbox" at bounding box center [318, 497] width 118 height 32
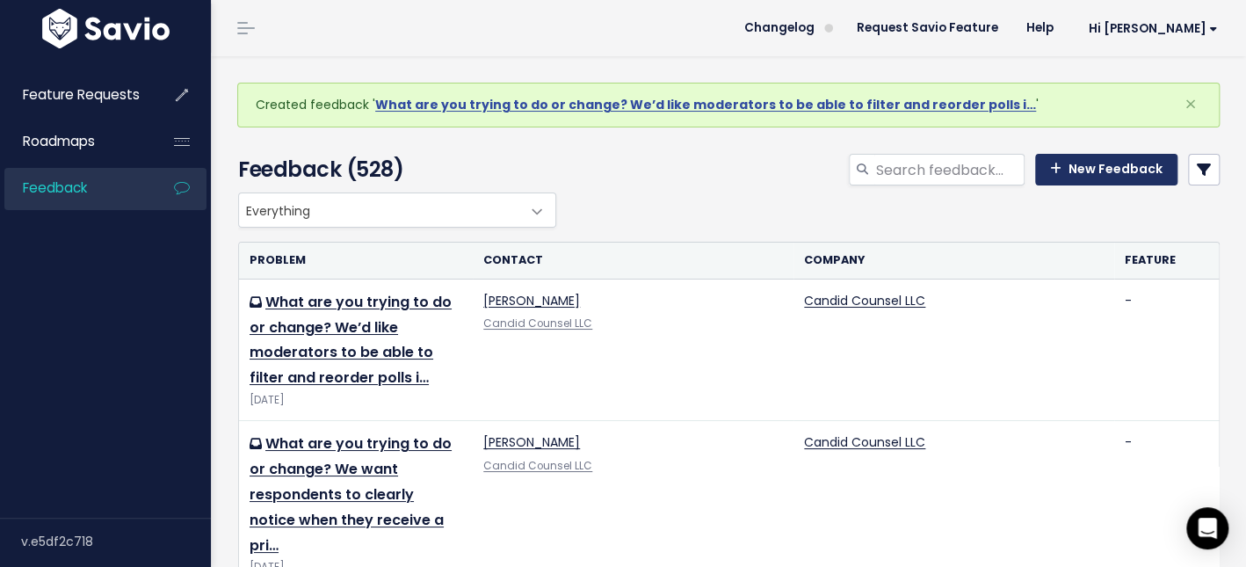
click at [1092, 174] on link "New Feedback" at bounding box center [1106, 170] width 142 height 32
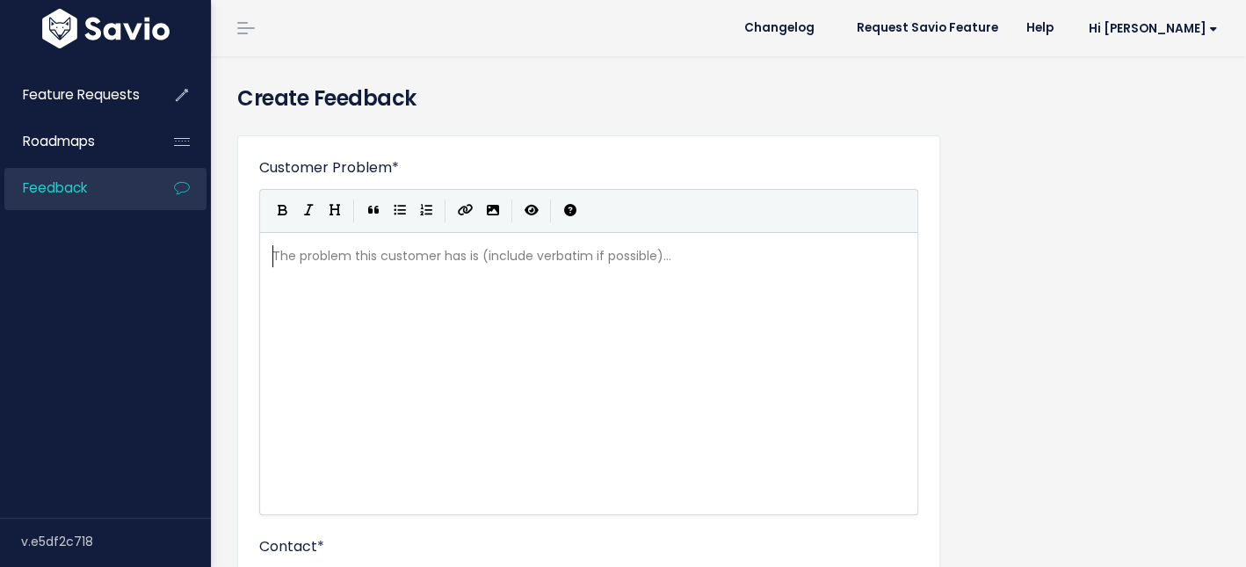
scroll to position [2, 0]
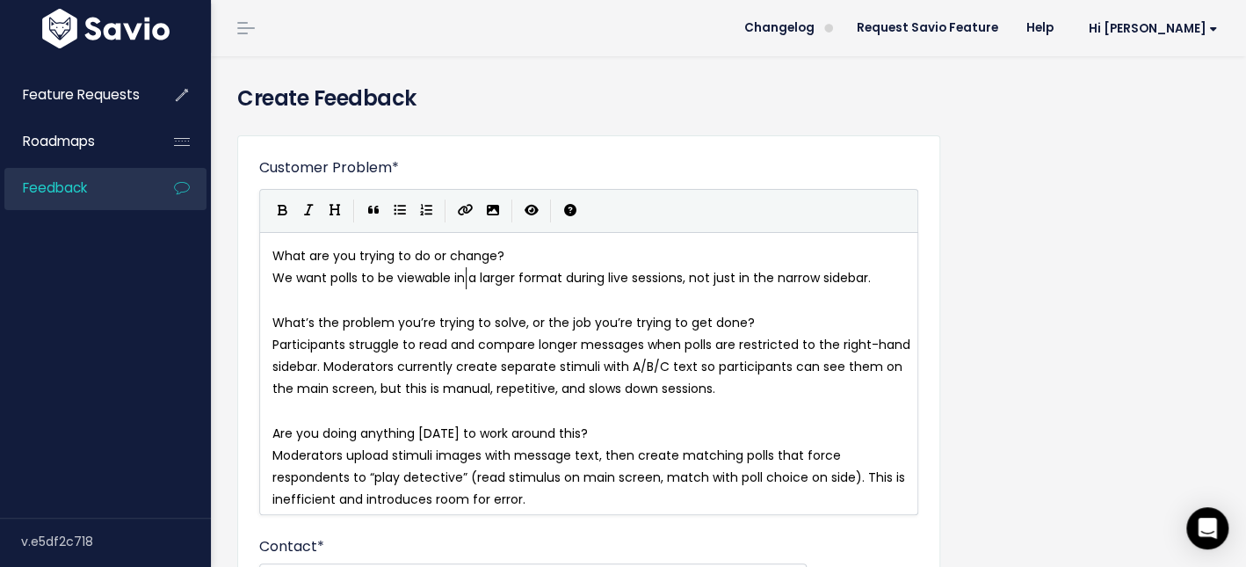
click at [466, 289] on pre "​" at bounding box center [594, 300] width 650 height 22
click at [860, 274] on span "We want polls to be viewable in a larger format during live sessions, not just …" at bounding box center [571, 278] width 599 height 18
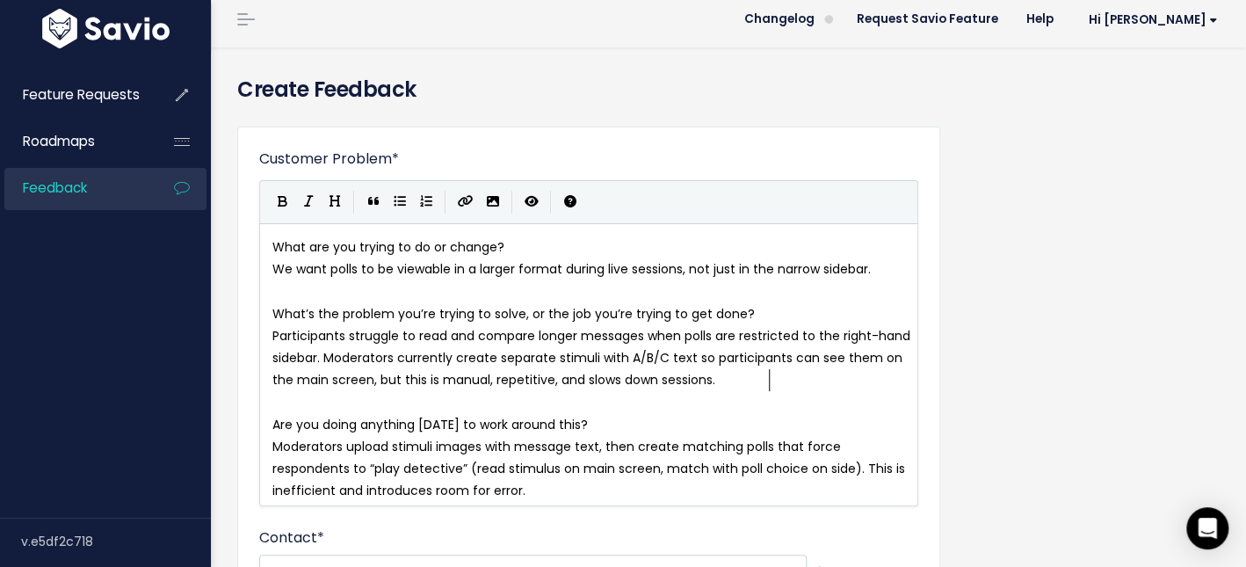
click at [798, 383] on pre "Participants struggle to read and compare longer messages when polls are restri…" at bounding box center [594, 358] width 650 height 67
type textarea "We often have l"
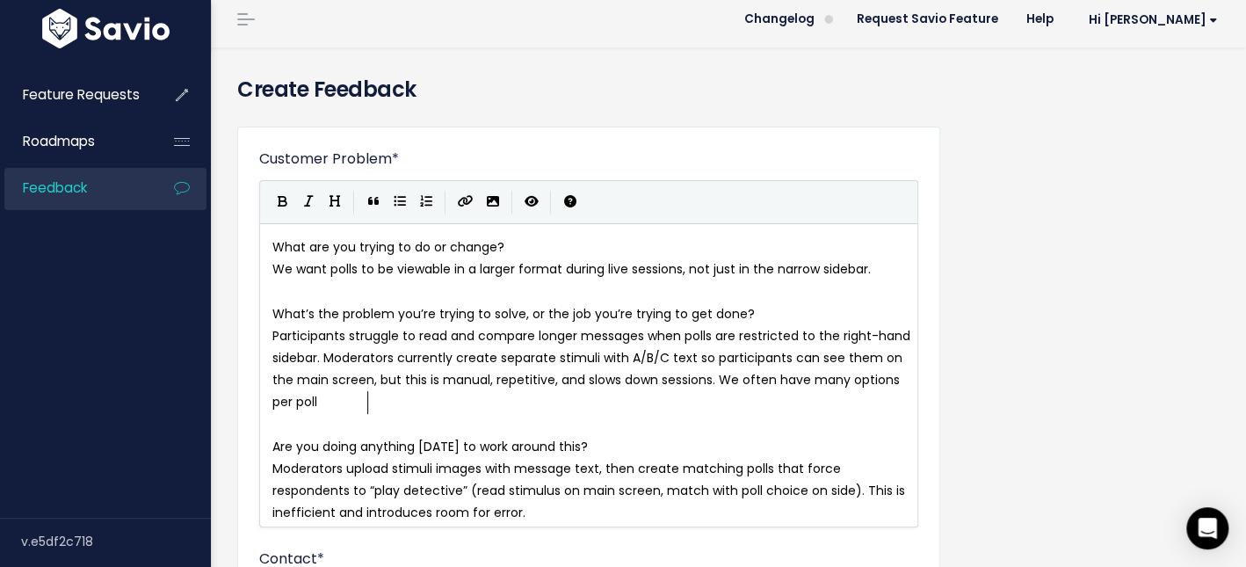
scroll to position [6, 140]
type textarea "many options per polls 7 to 8 choises sometimes."
click at [440, 404] on span "Participants struggle to read and compare longer messages when polls are restri…" at bounding box center [593, 369] width 642 height 84
type textarea "c"
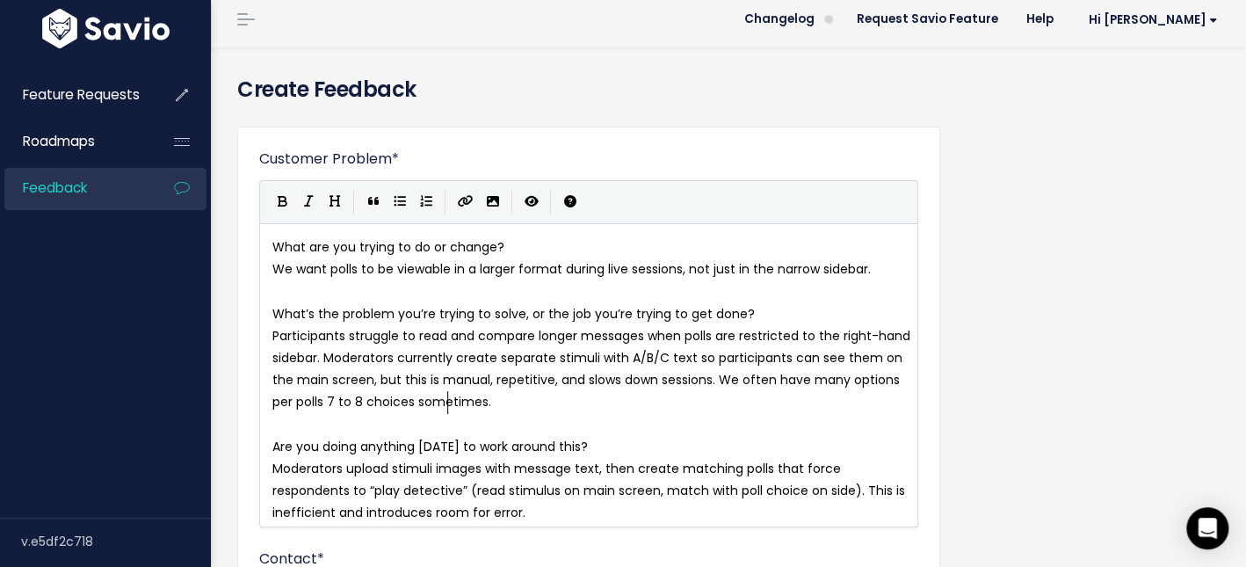
scroll to position [6, 7]
click at [513, 448] on span "Are you doing anything today to work around this?" at bounding box center [430, 447] width 316 height 18
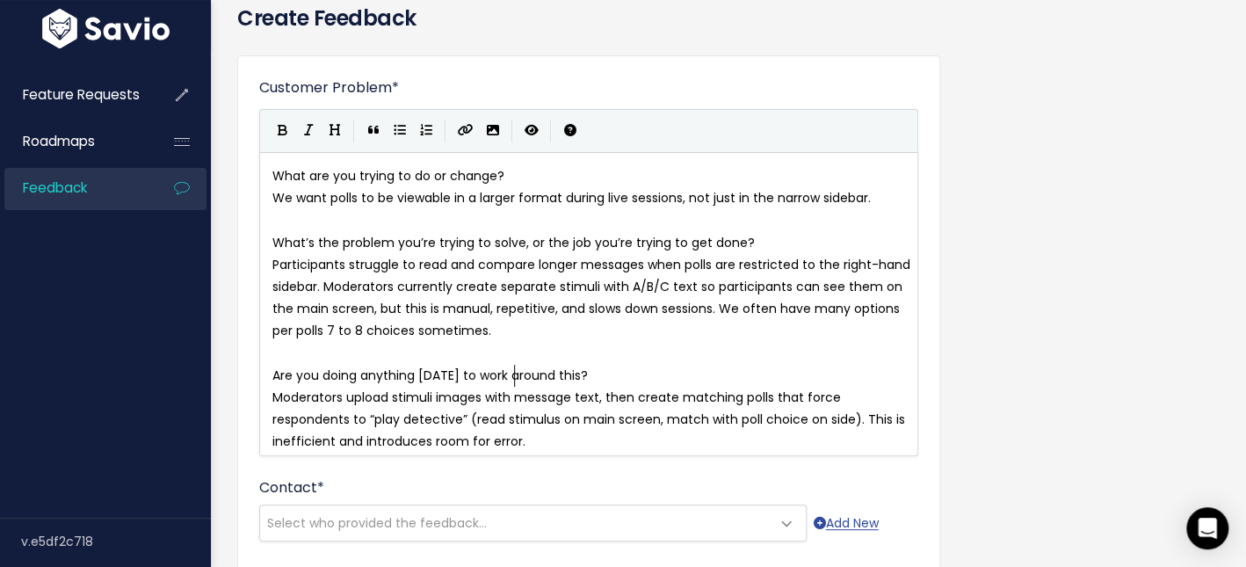
scroll to position [193, 0]
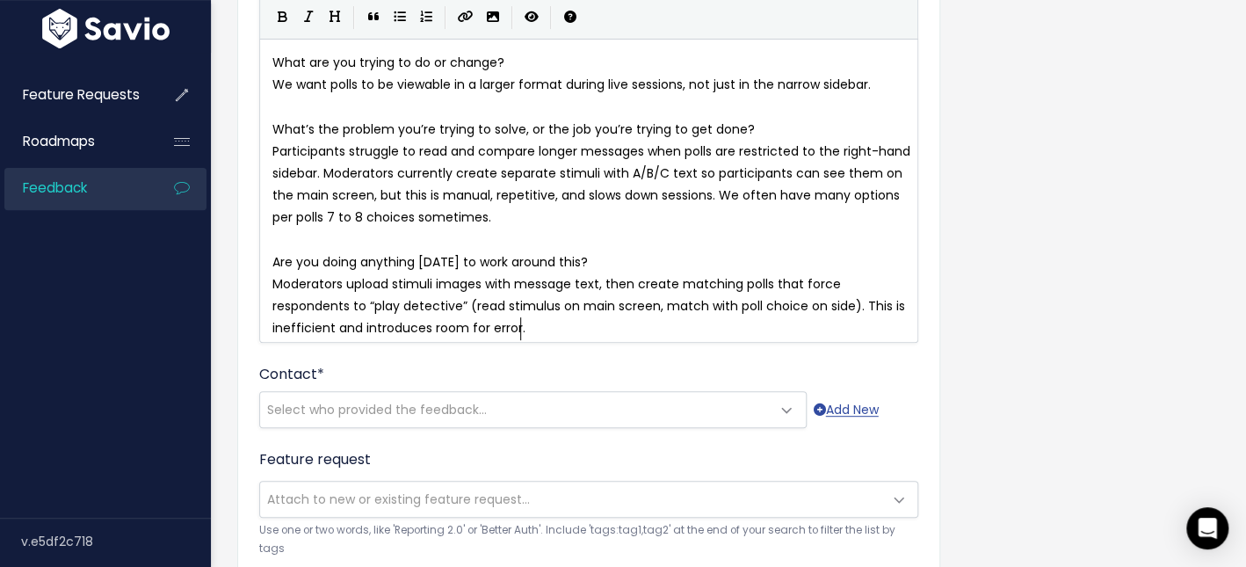
click at [616, 328] on pre "Moderators upload stimuli images with message text, then create matching polls …" at bounding box center [594, 306] width 650 height 67
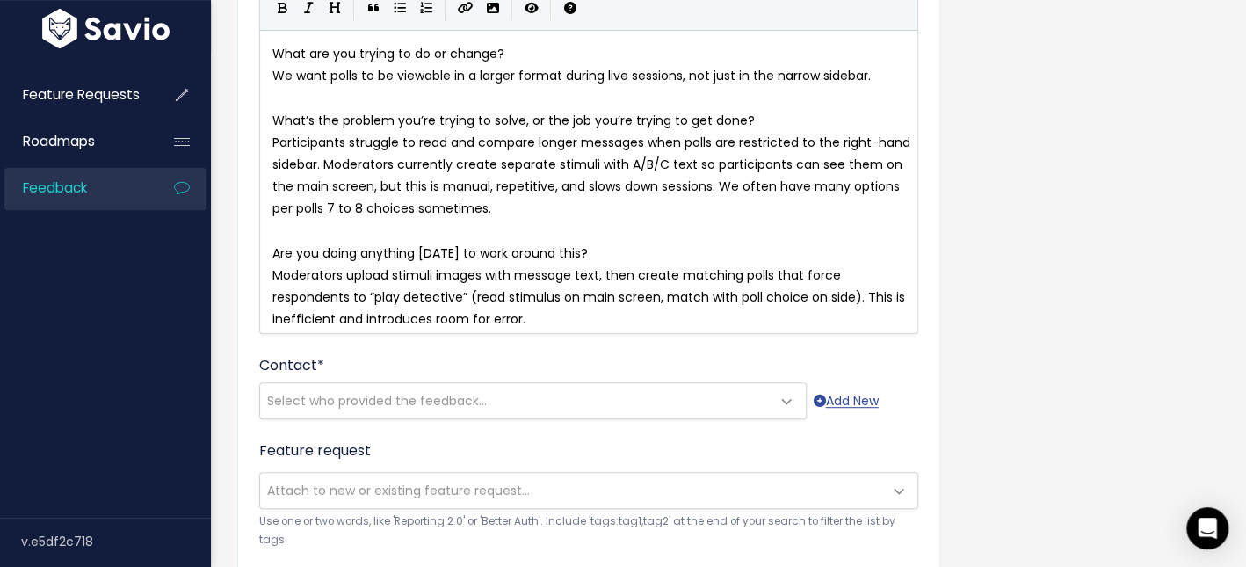
scroll to position [211, 0]
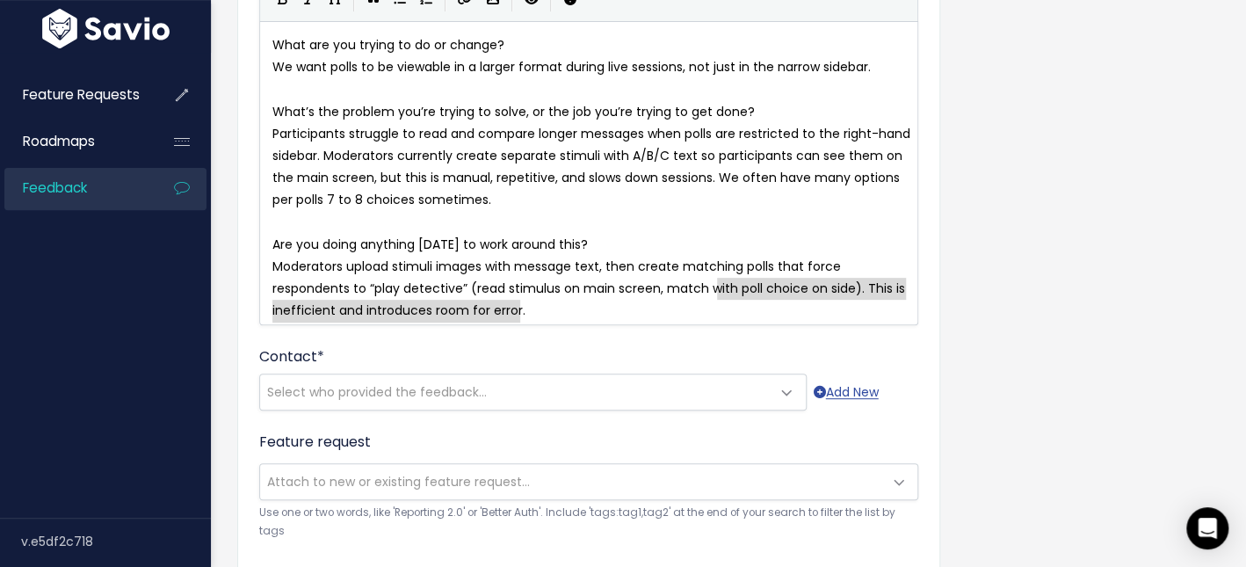
type textarea "tch with poll choice on side). This is inefficient and introduces room for erro…"
drag, startPoint x: 608, startPoint y: 315, endPoint x: 333, endPoint y: 316, distance: 275.1
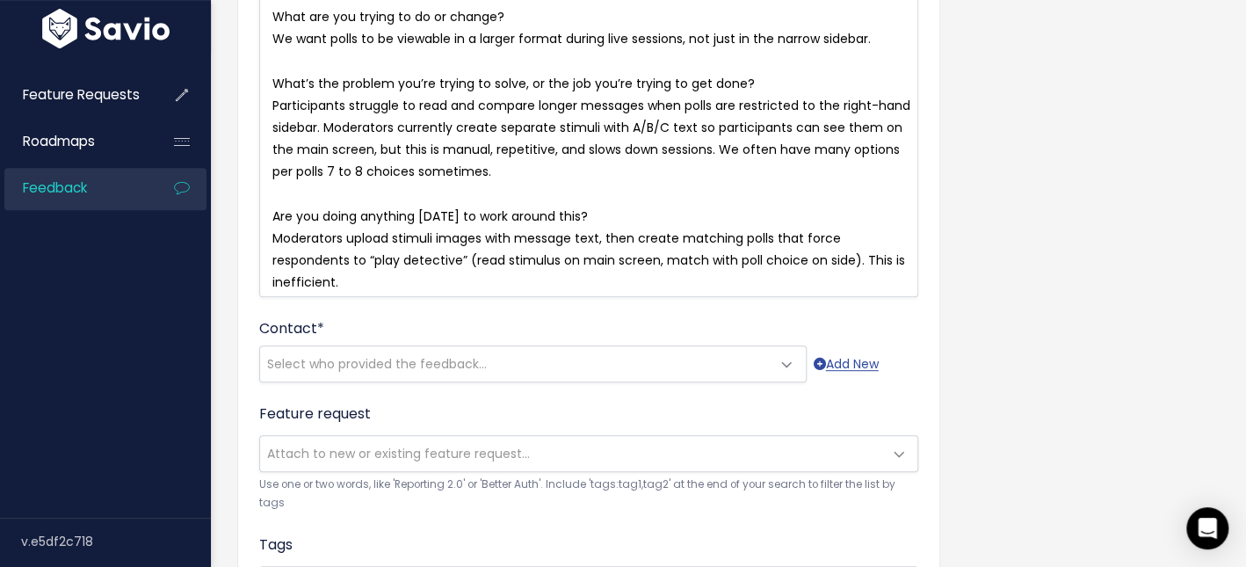
scroll to position [248, 0]
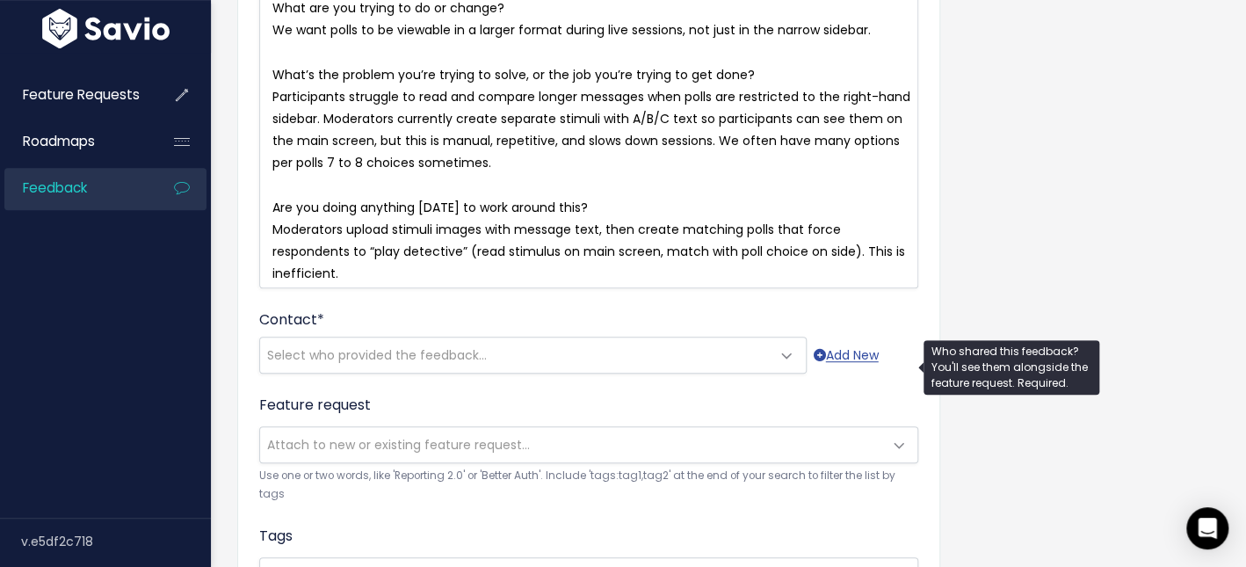
type textarea "."
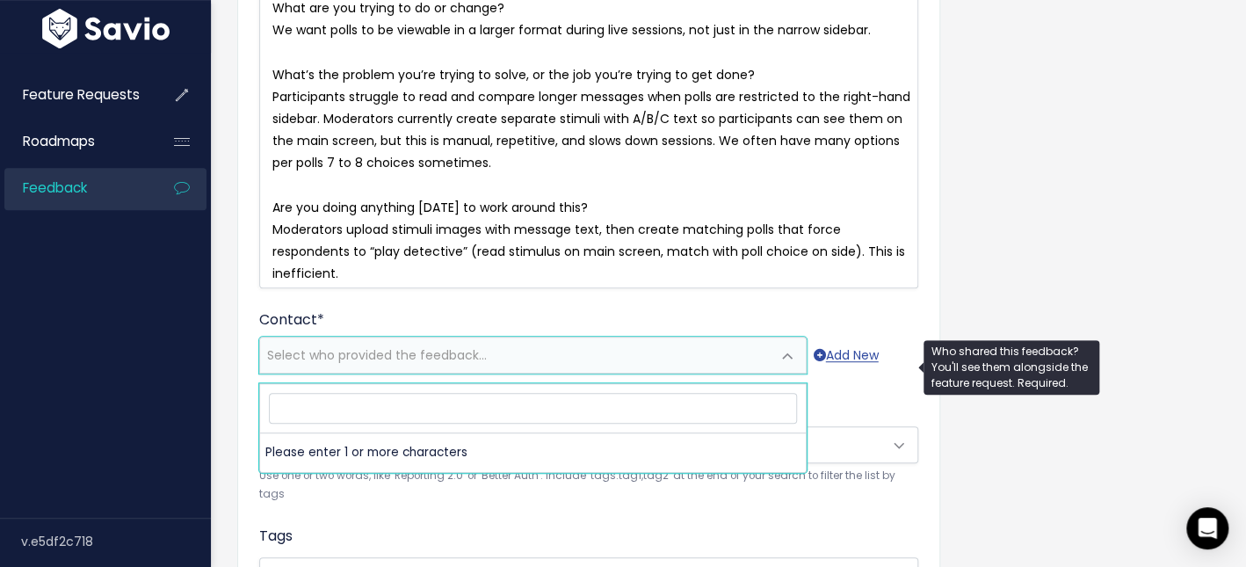
click at [440, 362] on span "Select who provided the feedback..." at bounding box center [377, 355] width 220 height 18
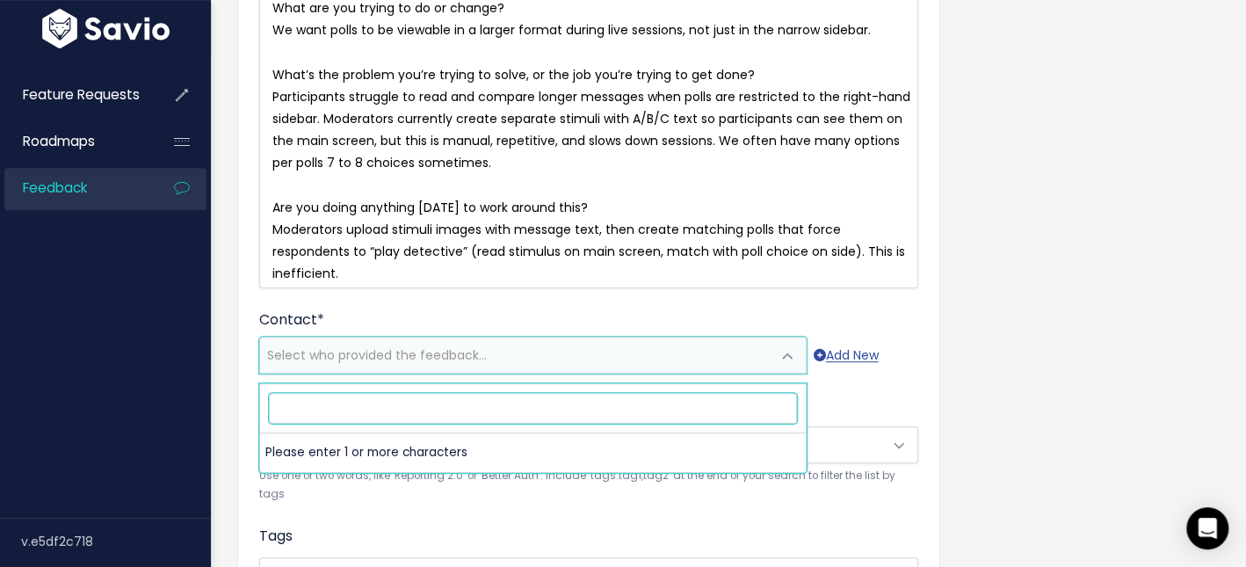
paste input "john@candidcounsel.com"
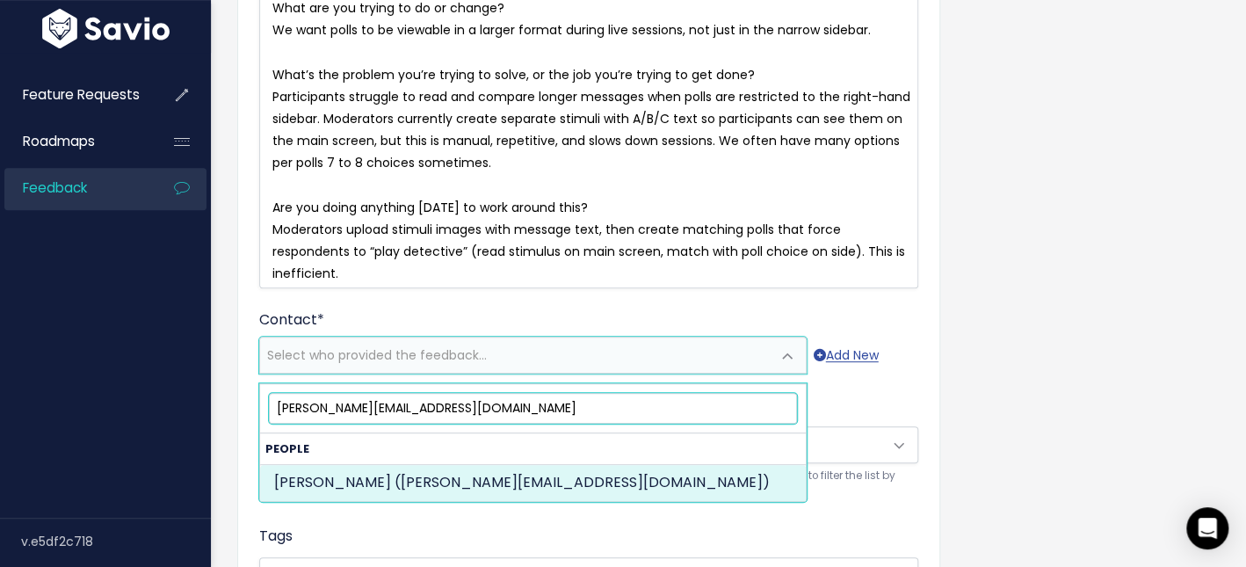
type input "john@candidcounsel.com"
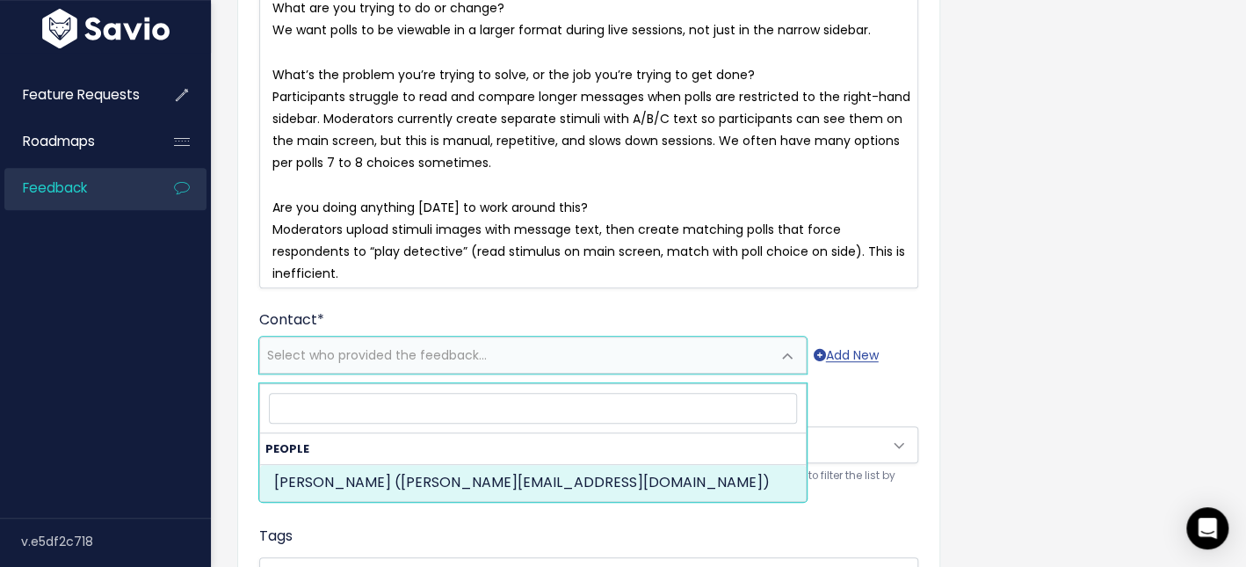
select select "87749918"
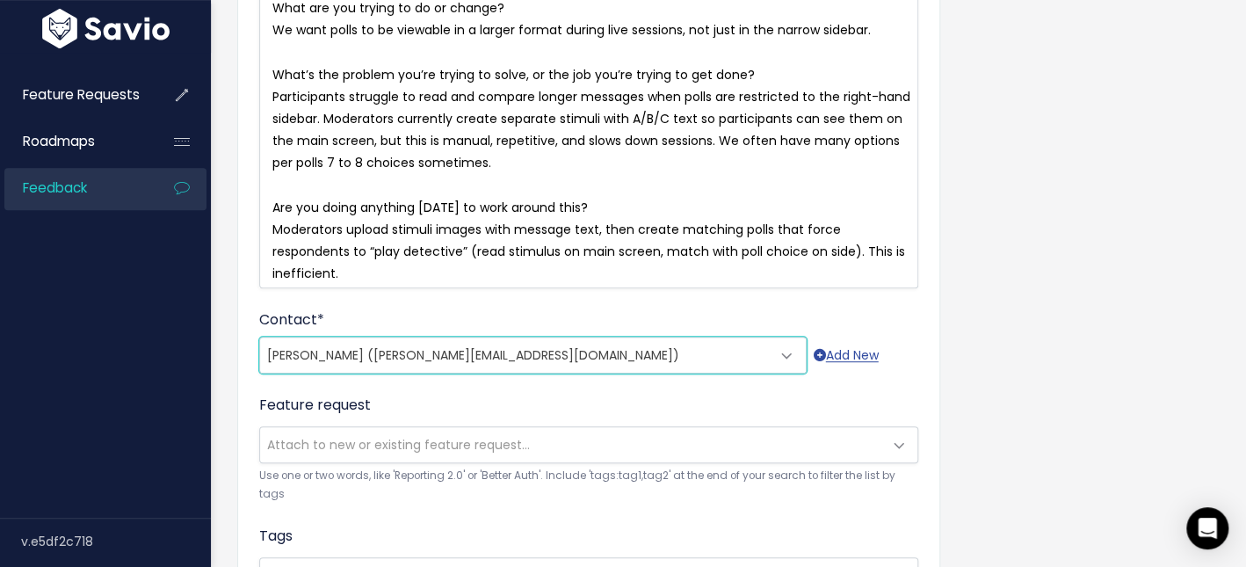
scroll to position [330, 0]
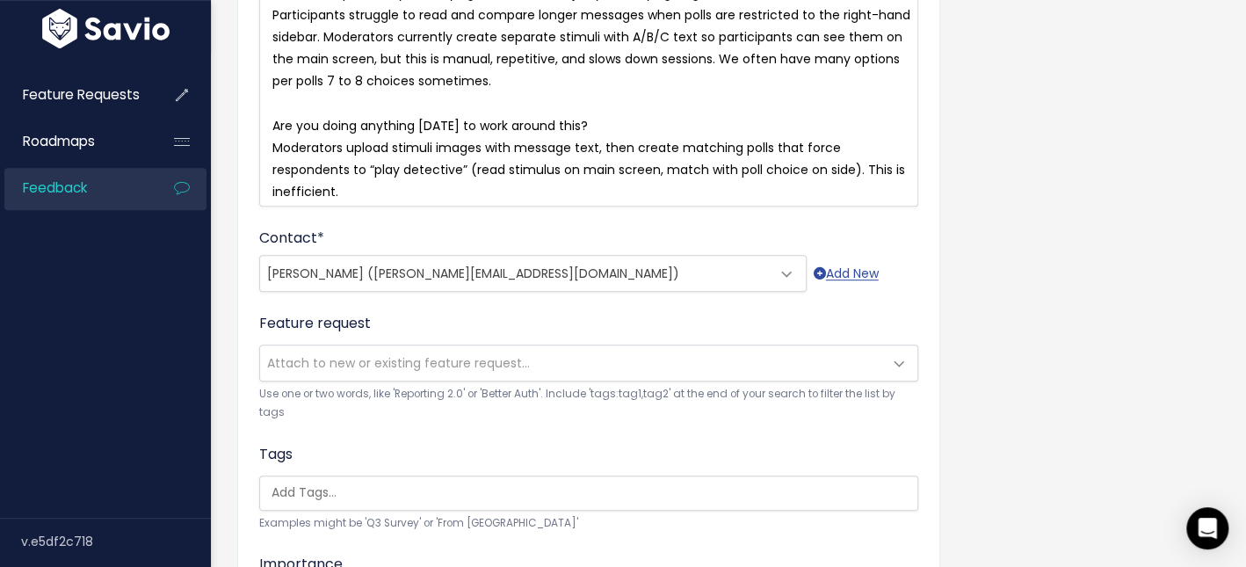
click at [436, 359] on span "Attach to new or existing feature request..." at bounding box center [571, 362] width 622 height 35
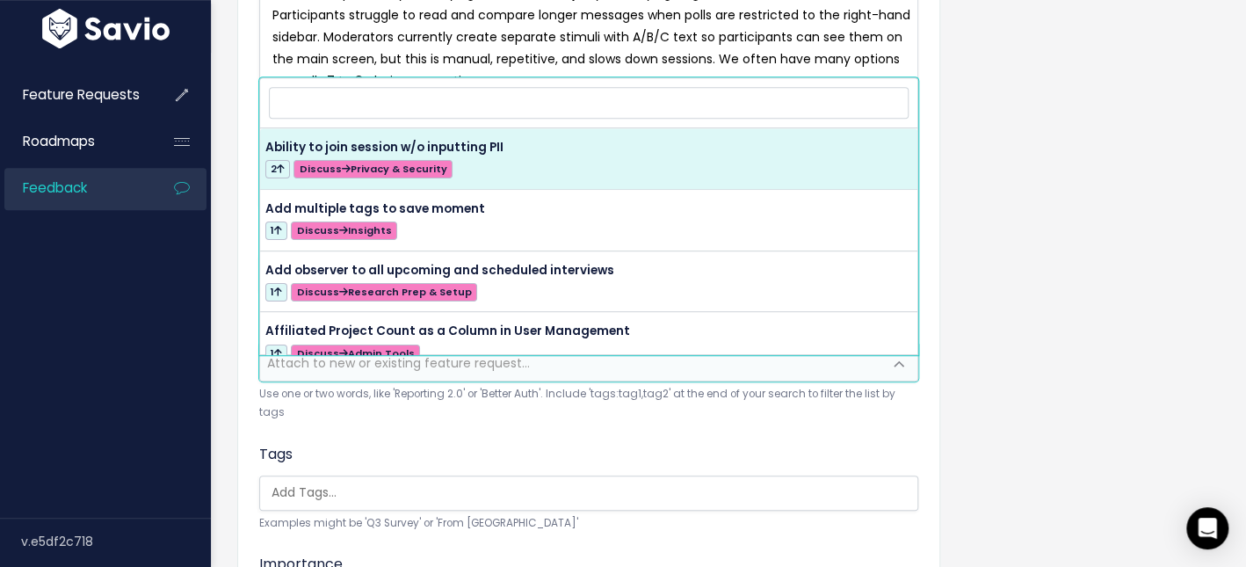
click at [438, 444] on div "Tags Examples might be 'Q3 Survey' or 'From Skype'" at bounding box center [588, 488] width 659 height 89
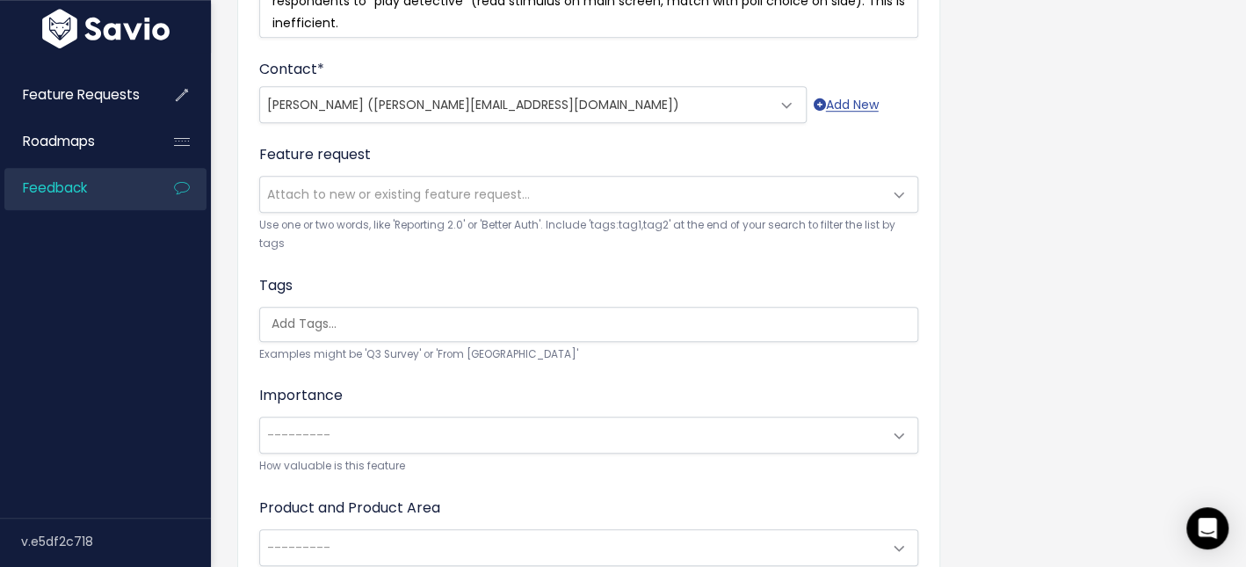
scroll to position [570, 0]
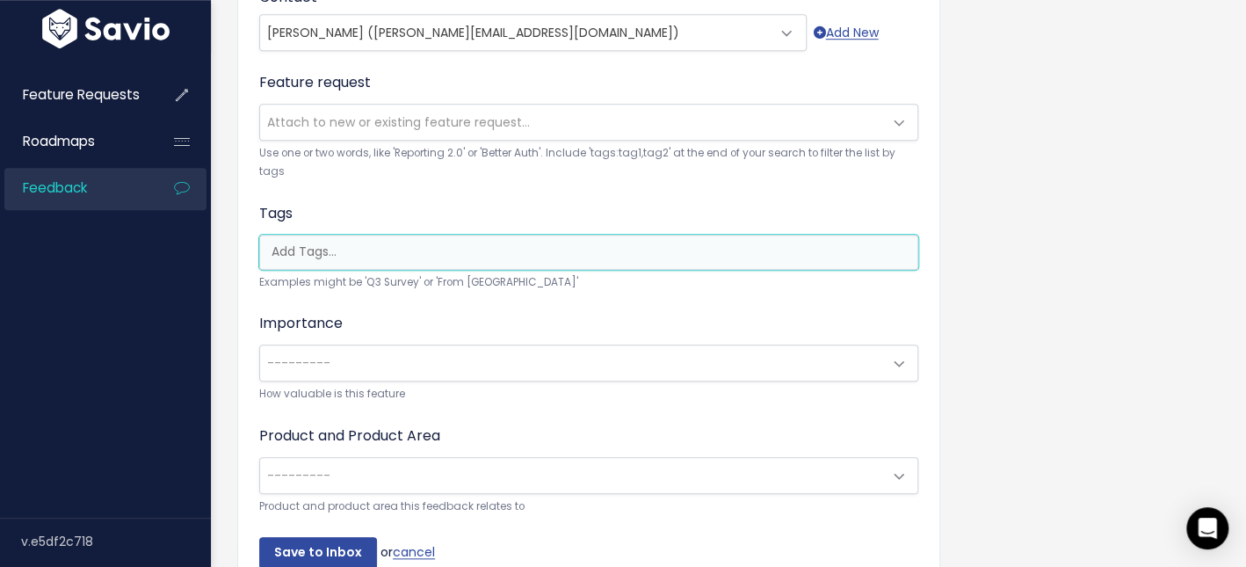
click at [379, 249] on input "search" at bounding box center [594, 252] width 658 height 18
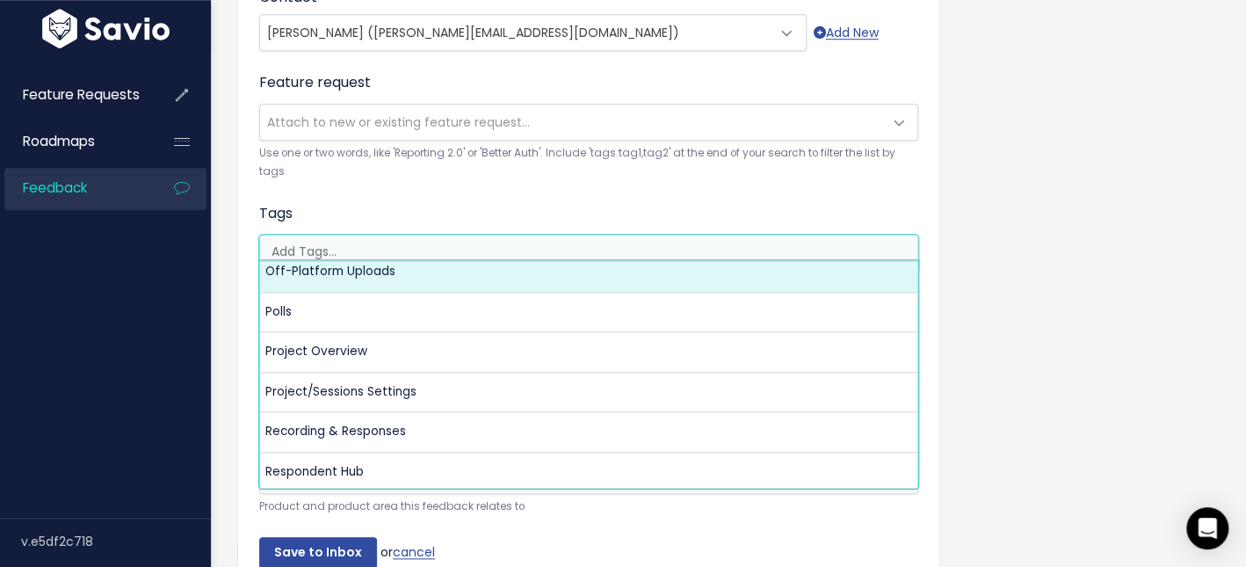
scroll to position [0, 4]
drag, startPoint x: 458, startPoint y: 222, endPoint x: 458, endPoint y: 239, distance: 17.6
click at [458, 222] on div "Tags Examples might be 'Q3 Survey' or 'From Skype'" at bounding box center [588, 247] width 659 height 89
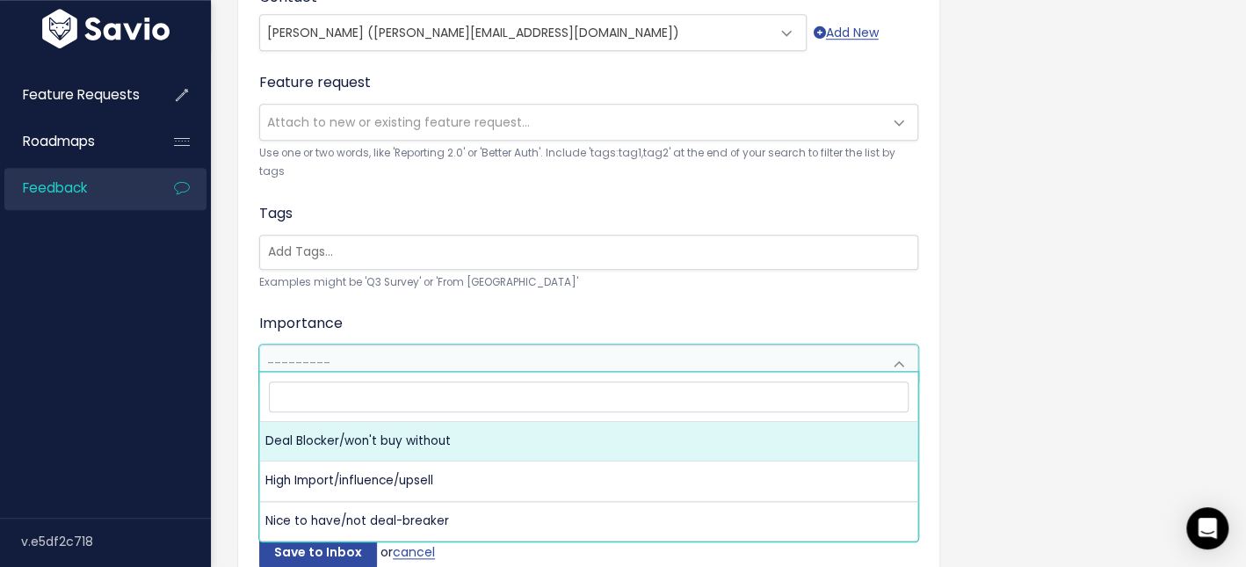
click at [451, 352] on span "---------" at bounding box center [571, 362] width 622 height 35
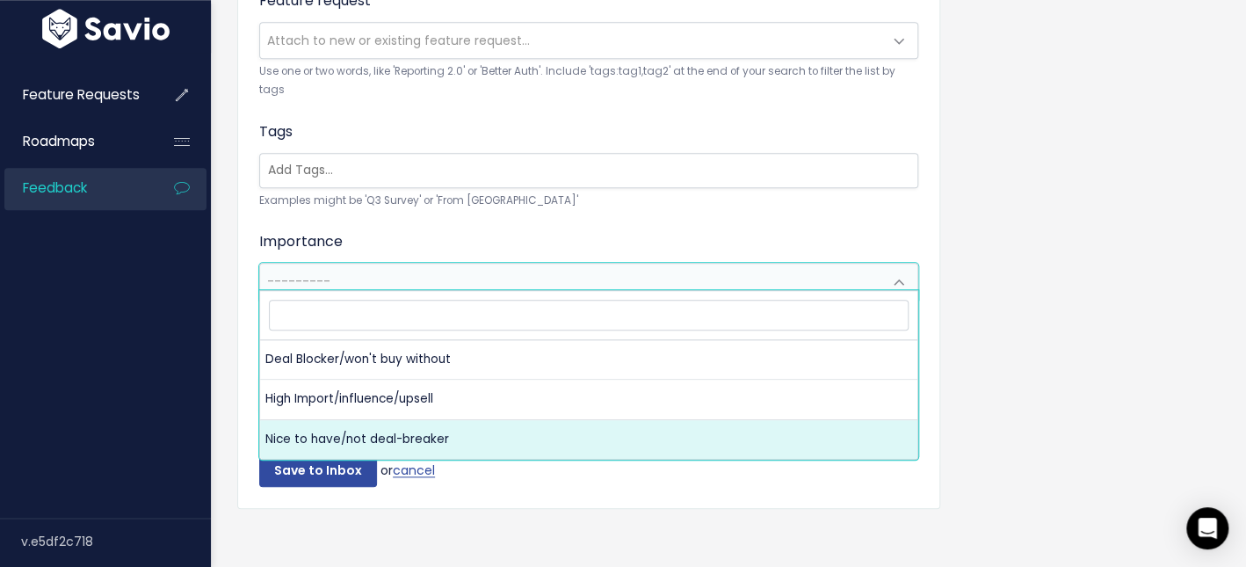
select select "NICE_TO_HAVE"
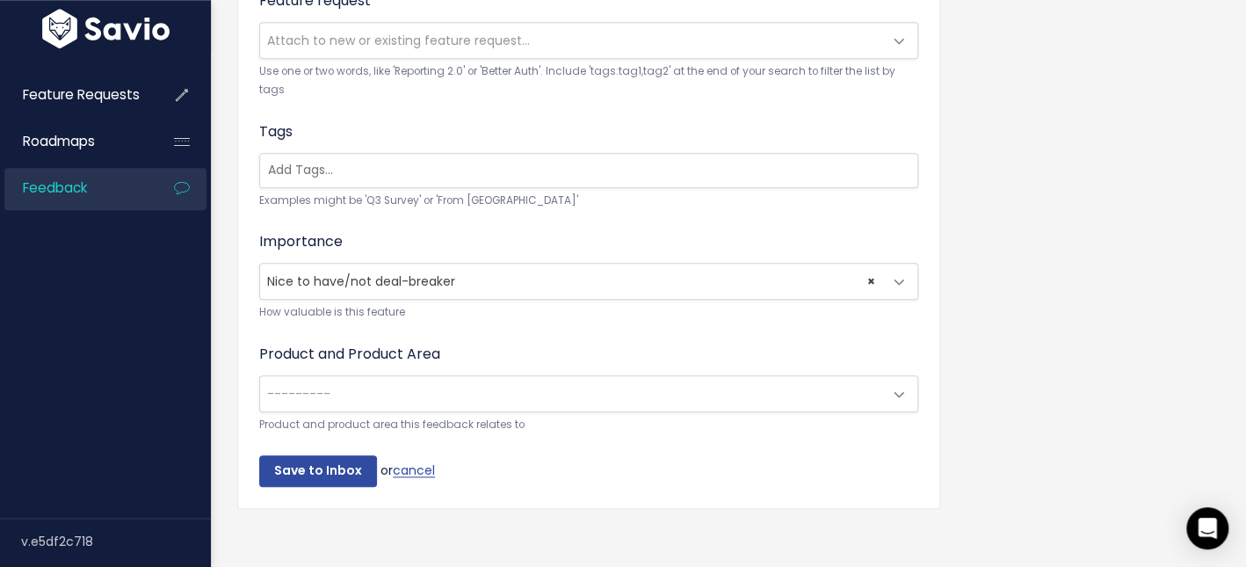
click at [411, 390] on span "---------" at bounding box center [571, 393] width 622 height 35
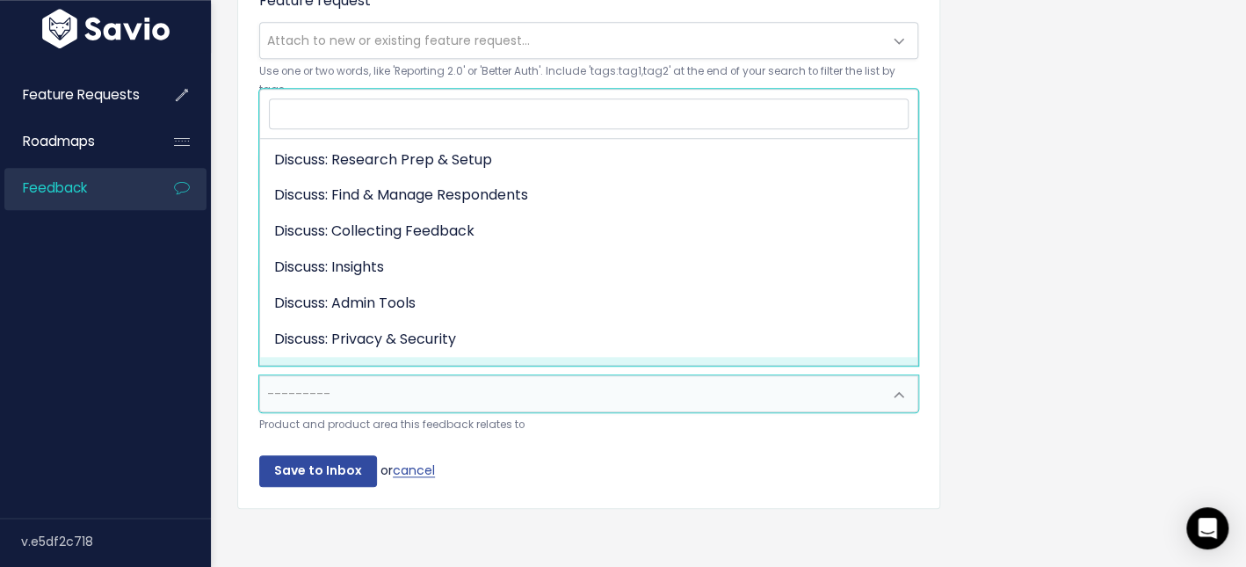
scroll to position [127, 0]
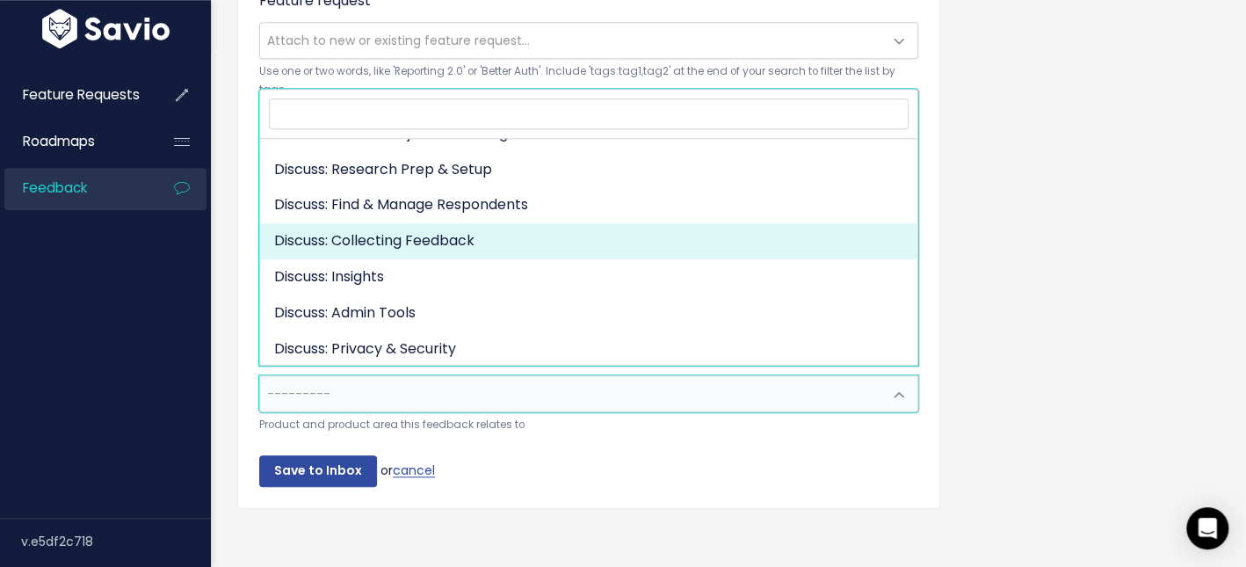
select select "DISCUSS_PLATFORM:SELF_PACED"
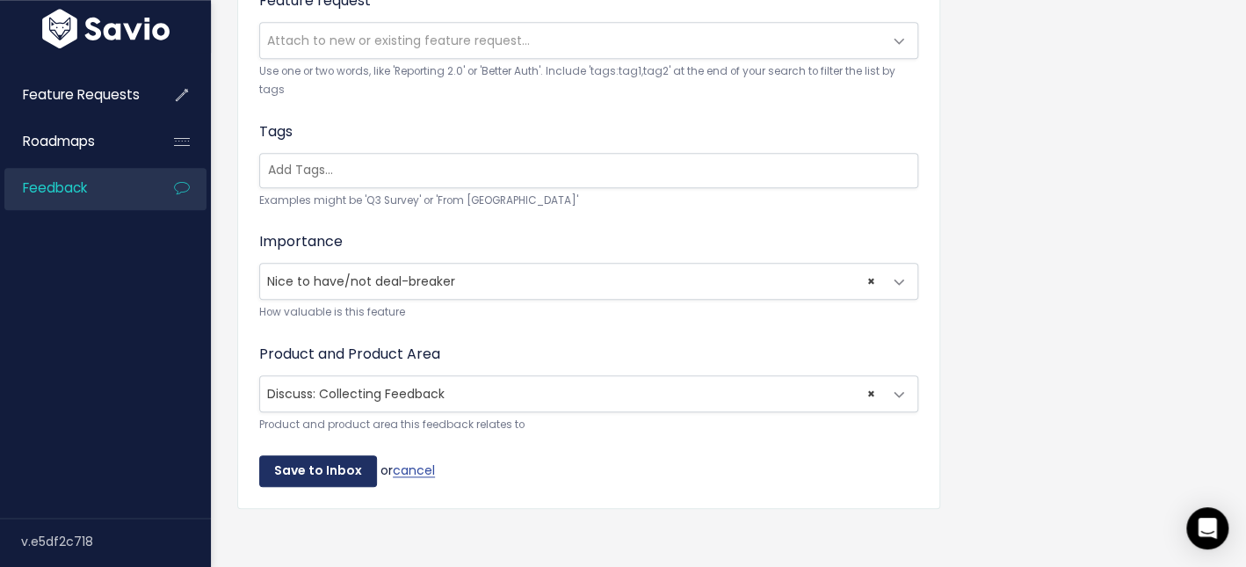
click at [333, 460] on input "Save to Inbox" at bounding box center [318, 471] width 118 height 32
